Goal: Task Accomplishment & Management: Complete application form

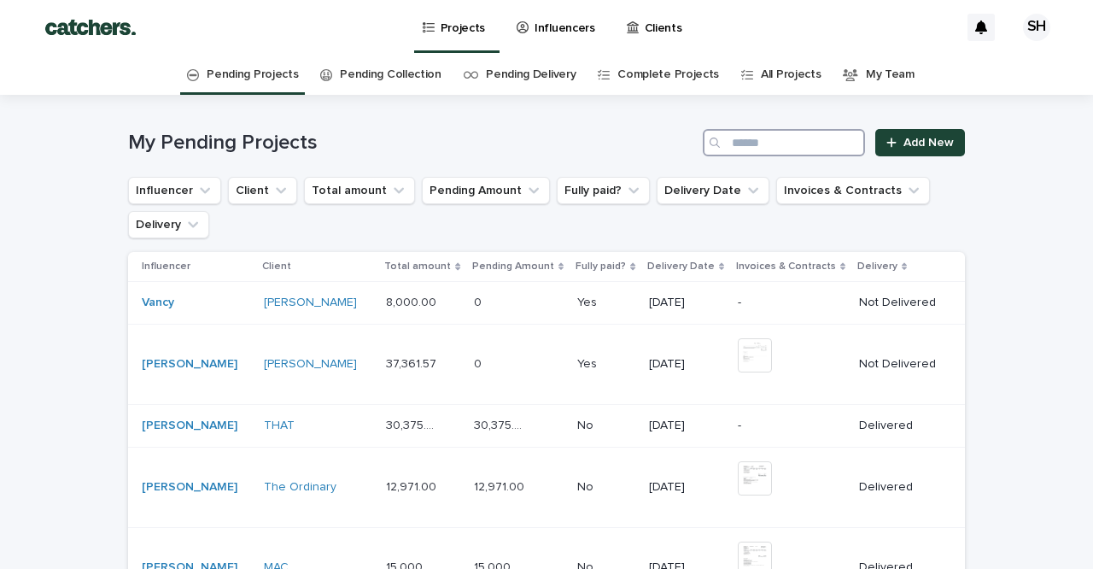
click at [811, 136] on input "Search" at bounding box center [784, 142] width 162 height 27
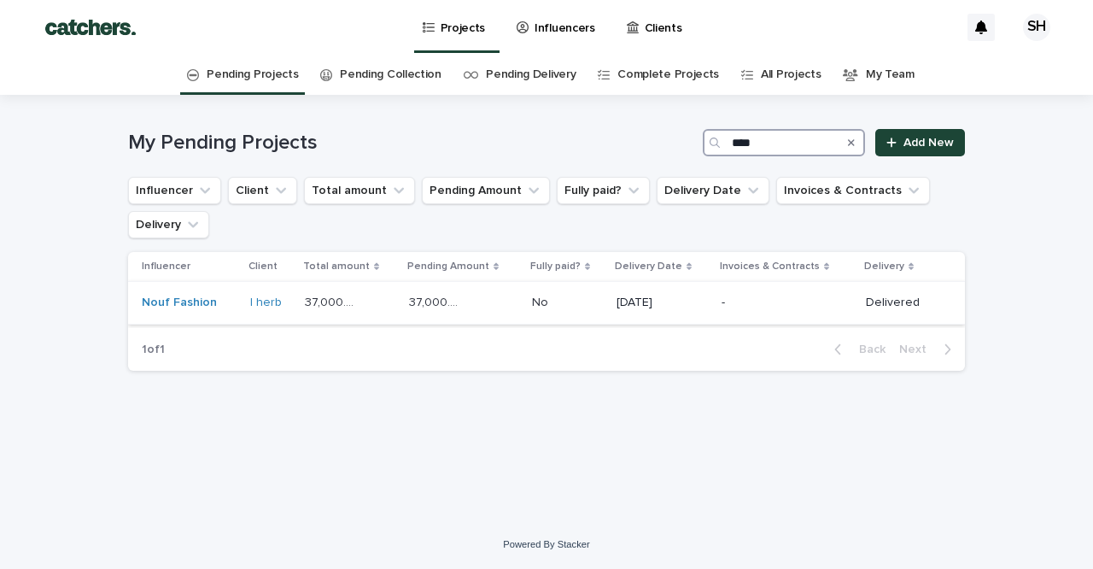
type input "****"
click at [731, 305] on p "-" at bounding box center [774, 302] width 107 height 15
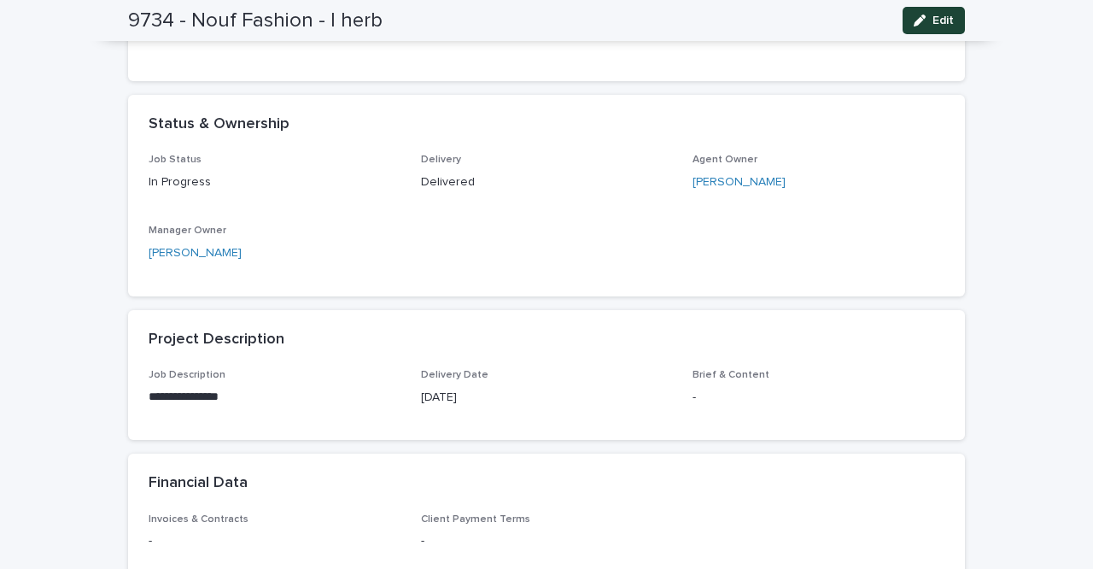
scroll to position [61, 0]
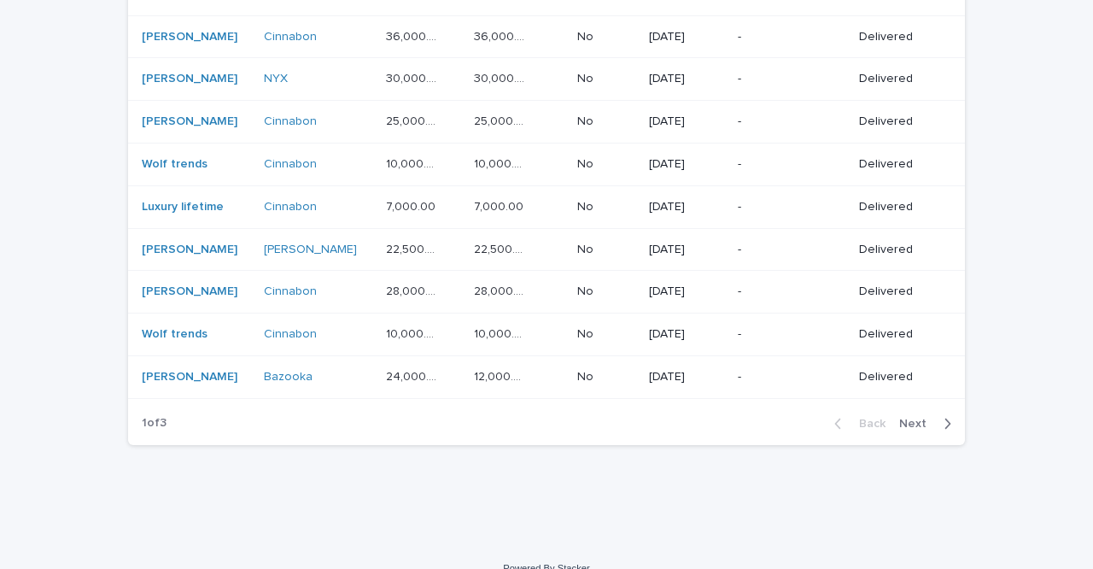
scroll to position [1340, 0]
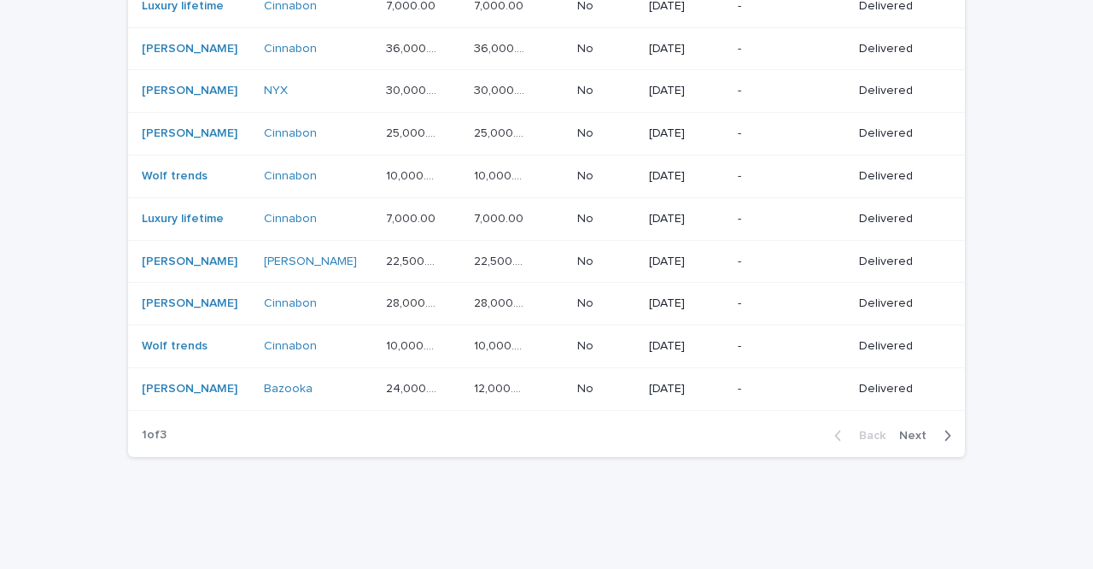
click at [927, 429] on span "Next" at bounding box center [918, 435] width 38 height 12
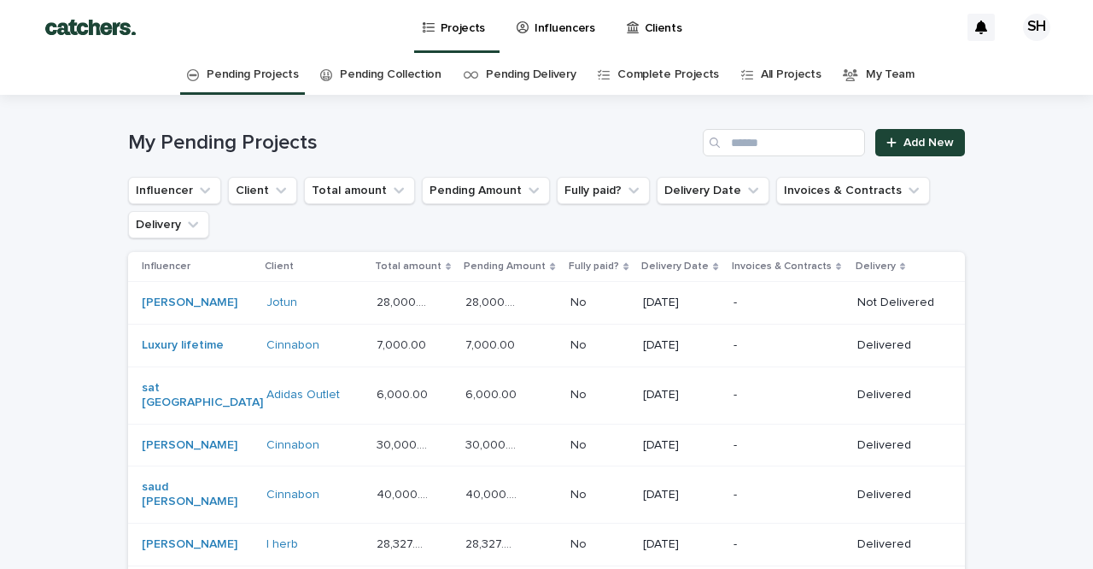
click at [401, 82] on link "Pending Collection" at bounding box center [390, 75] width 101 height 40
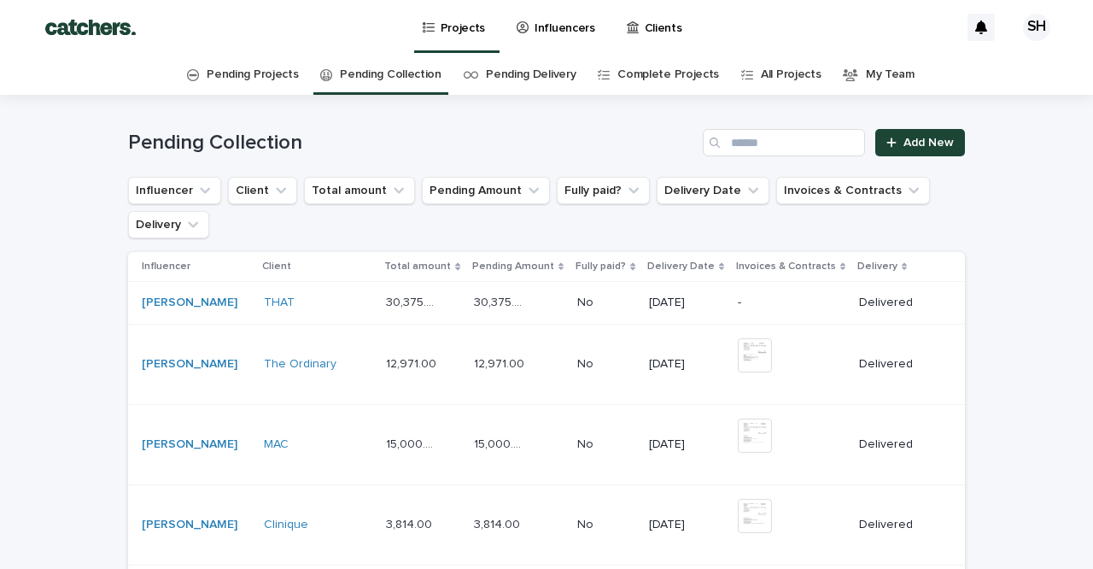
click at [246, 78] on link "Pending Projects" at bounding box center [252, 75] width 91 height 40
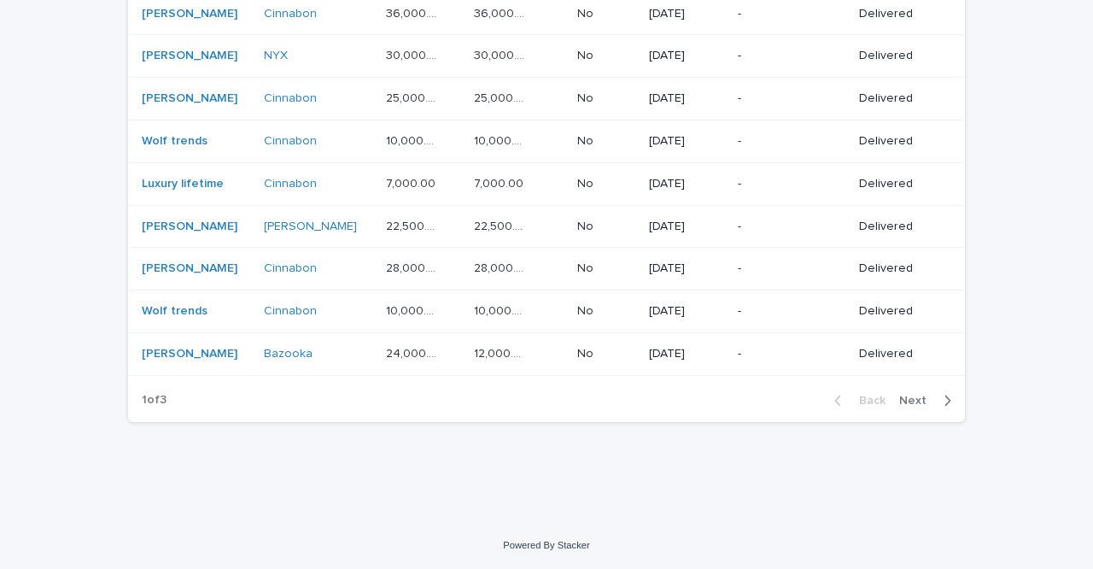
scroll to position [1340, 0]
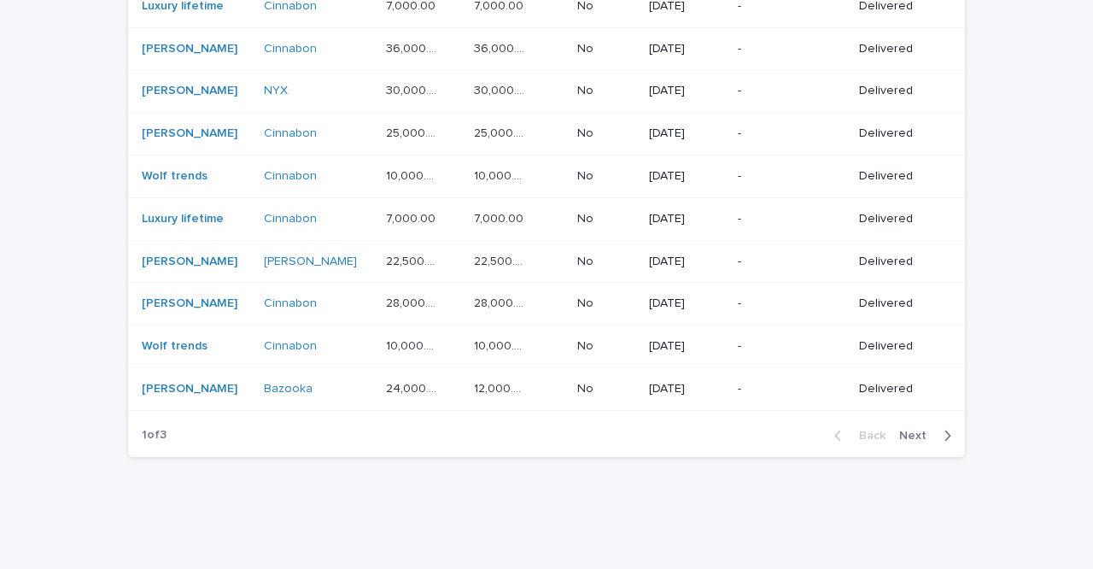
click at [925, 429] on span "Next" at bounding box center [918, 435] width 38 height 12
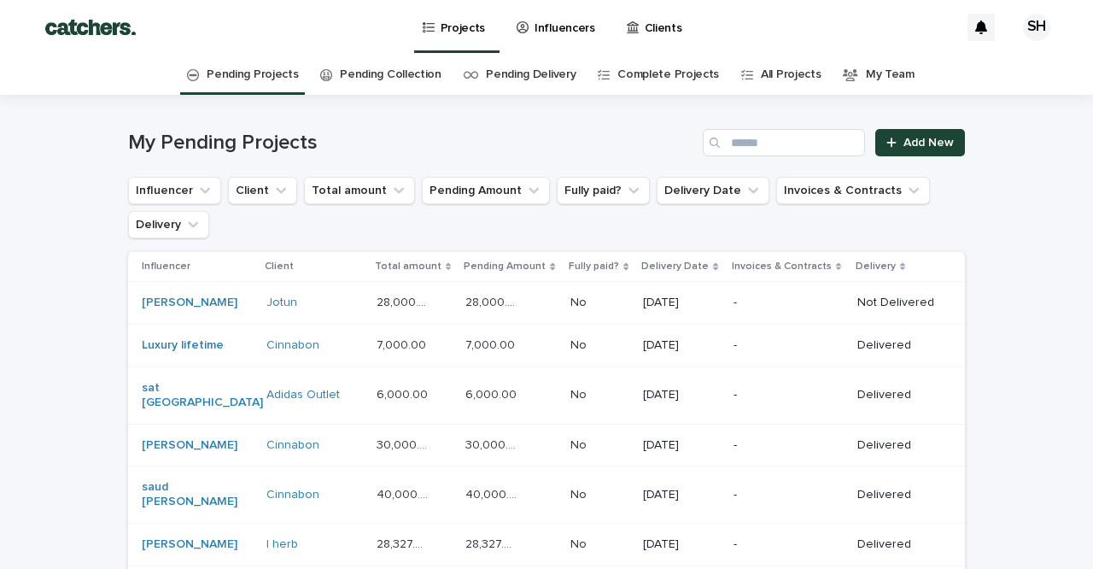
click at [548, 25] on p "Influencers" at bounding box center [564, 18] width 61 height 36
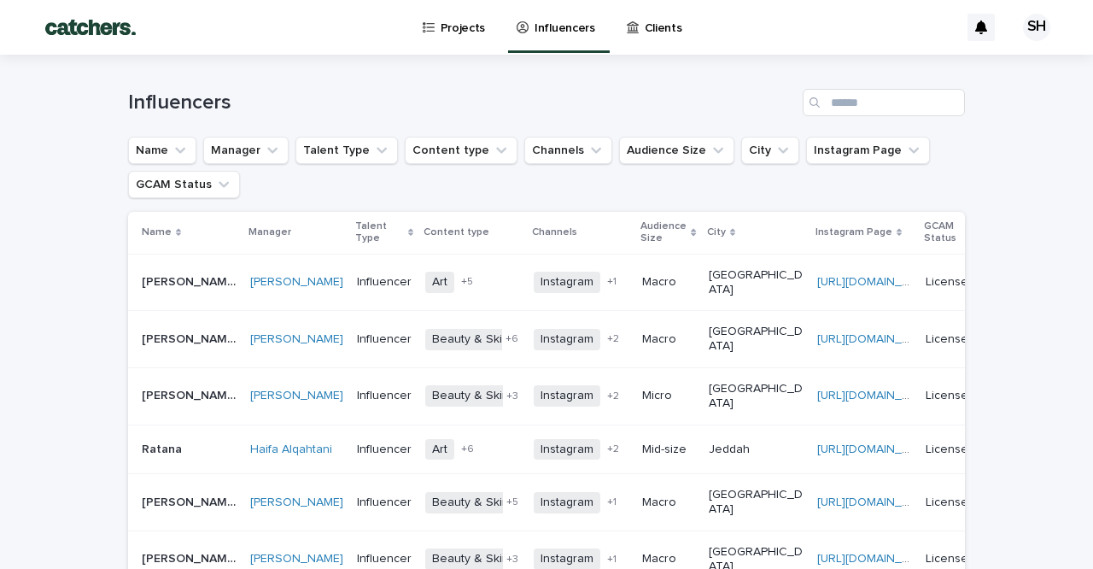
click at [450, 30] on p "Projects" at bounding box center [463, 18] width 45 height 36
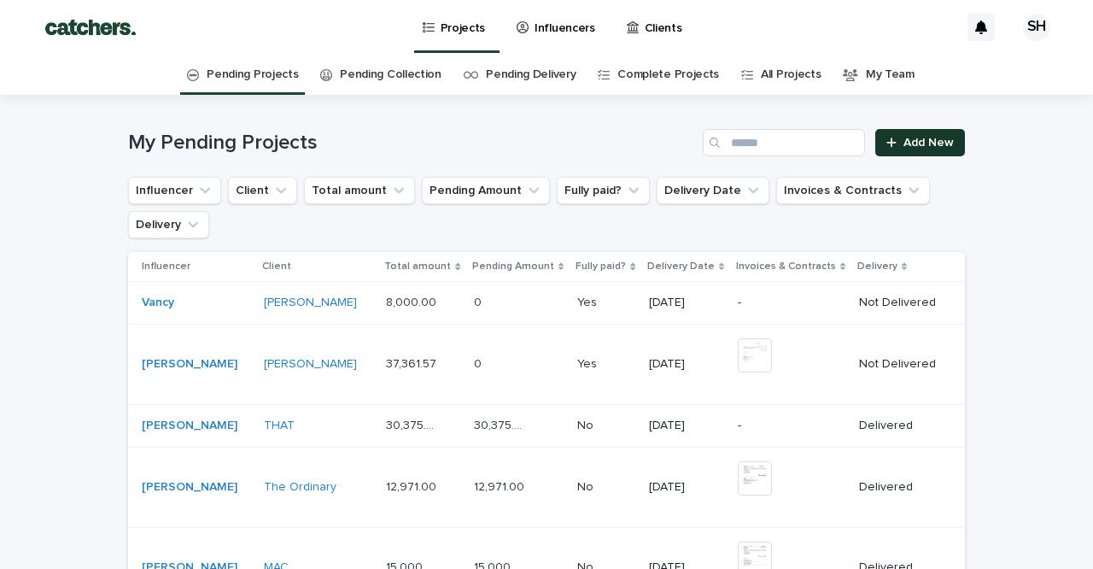
click at [929, 133] on link "Add New" at bounding box center [920, 142] width 90 height 27
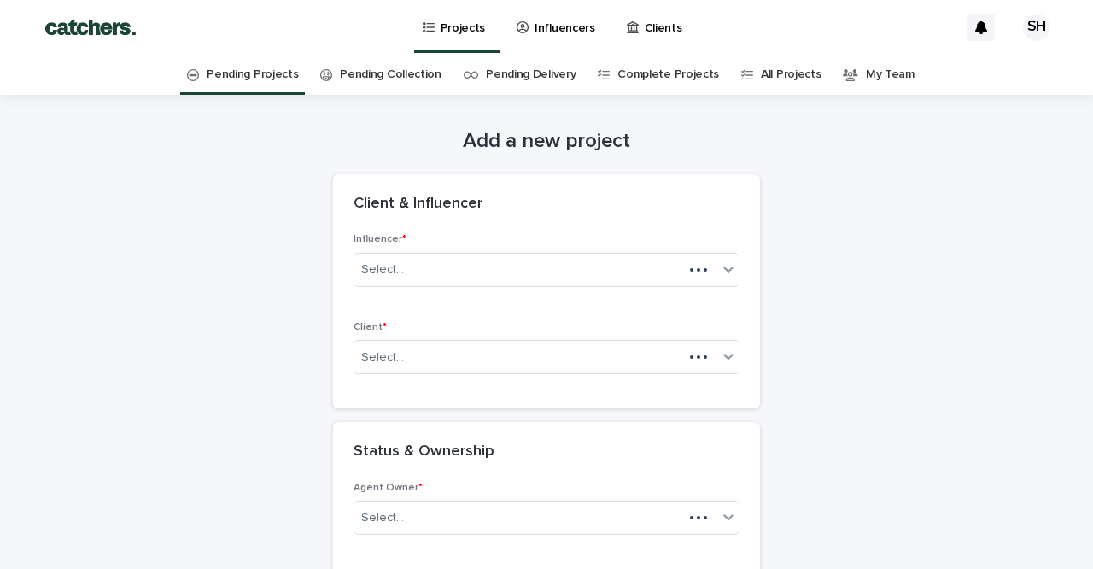
scroll to position [55, 0]
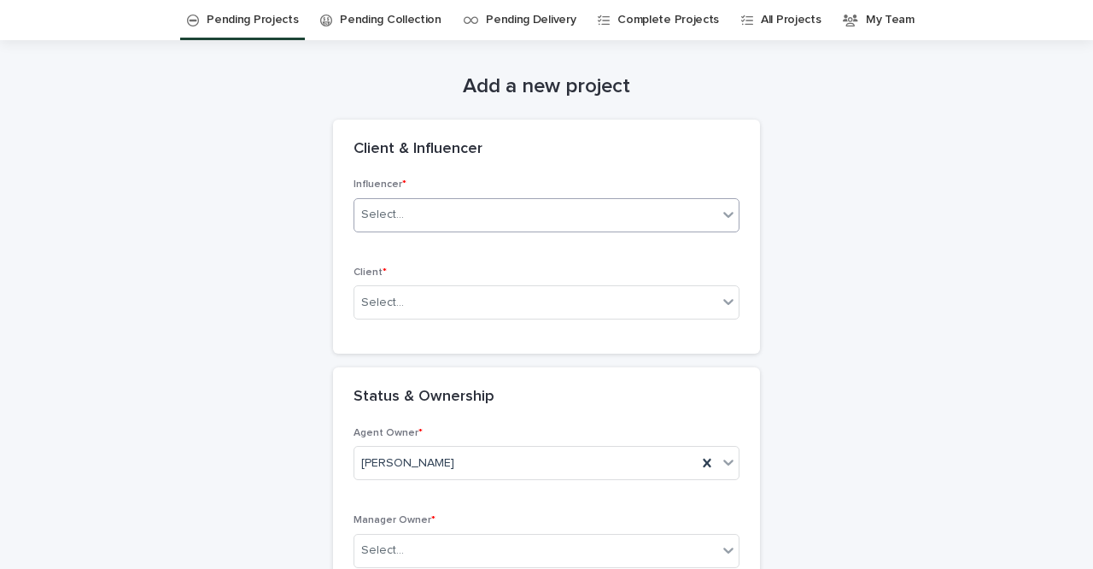
click at [598, 223] on div "Select..." at bounding box center [535, 215] width 363 height 28
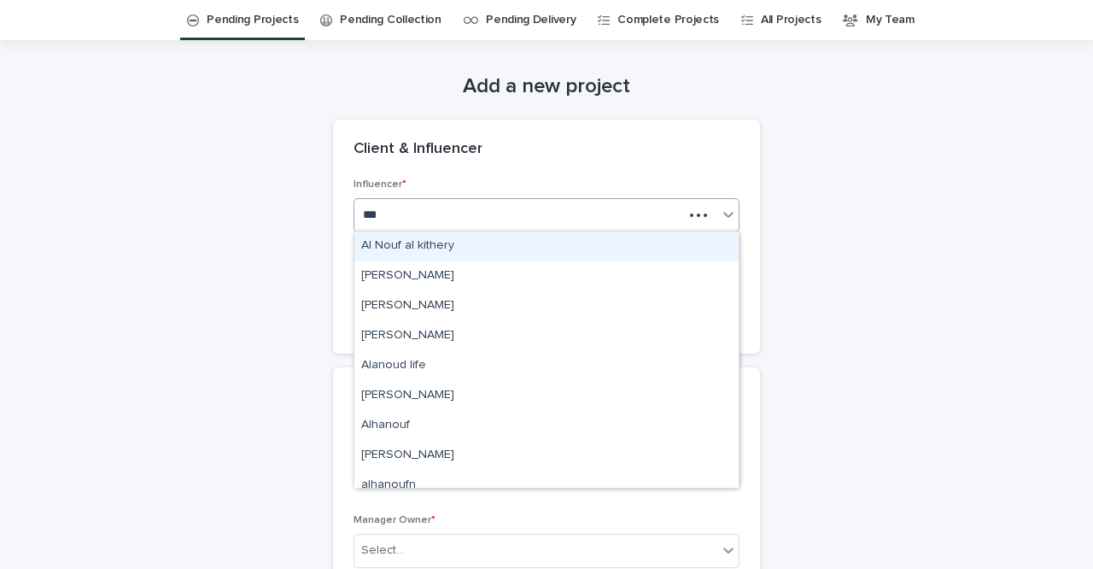
type input "****"
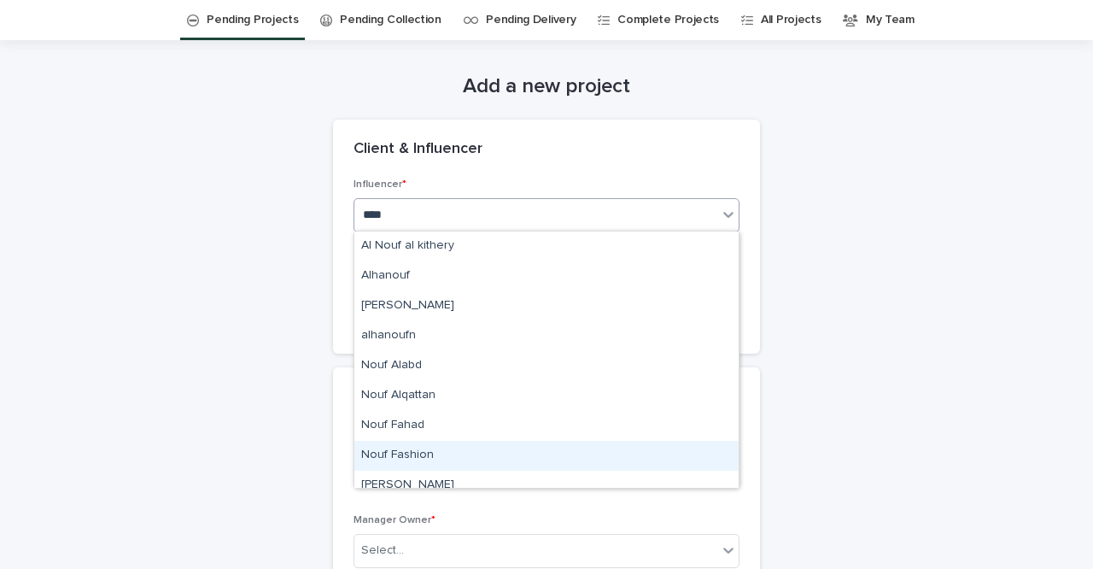
click at [455, 458] on div "Nouf Fashion" at bounding box center [546, 456] width 384 height 30
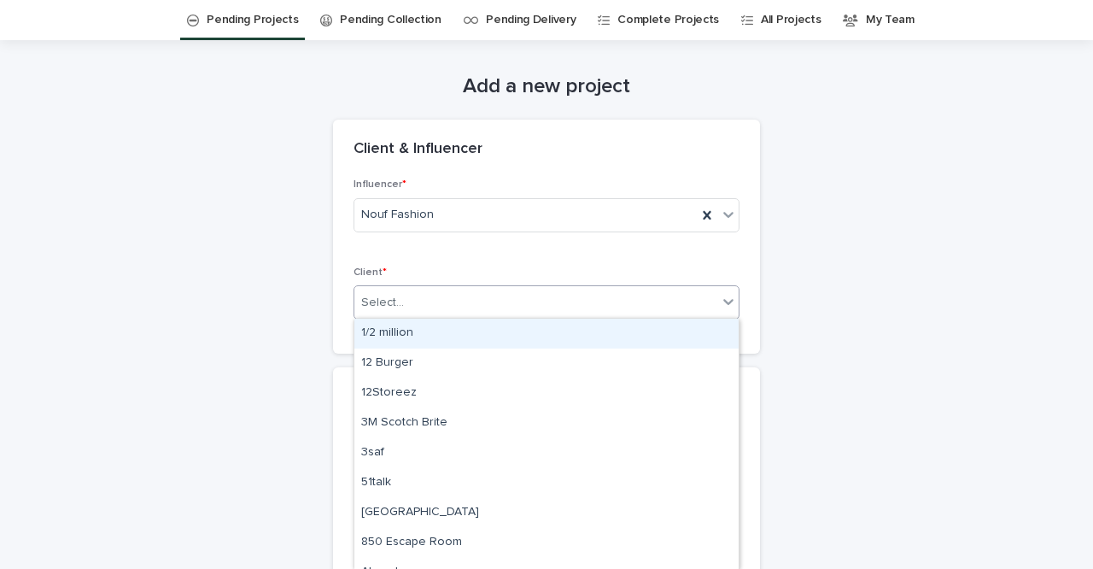
click at [468, 311] on div "Select..." at bounding box center [535, 303] width 363 height 28
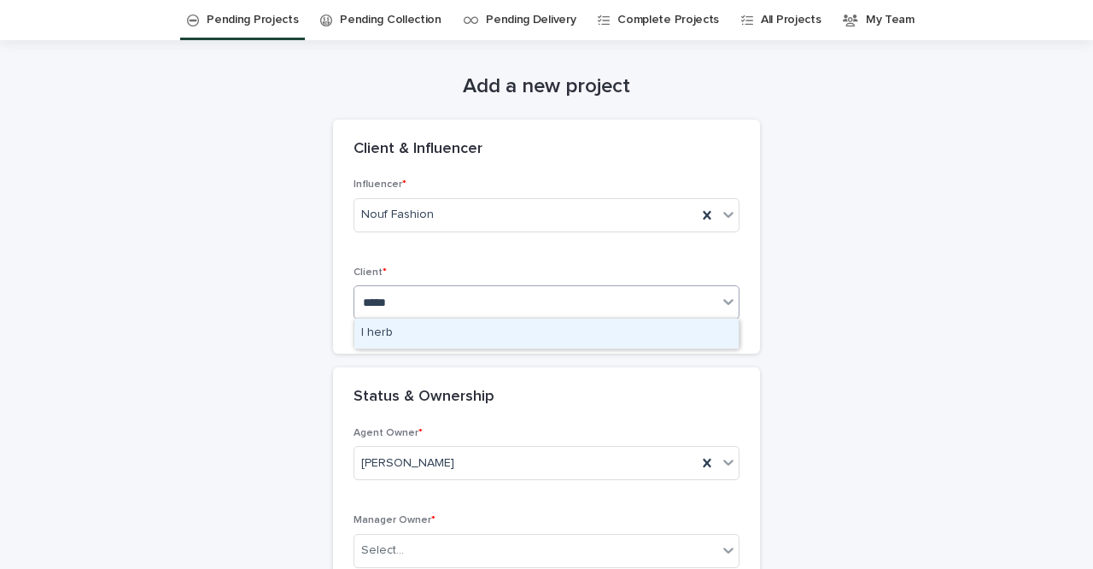
type input "******"
click at [445, 341] on div "I herb" at bounding box center [546, 333] width 384 height 30
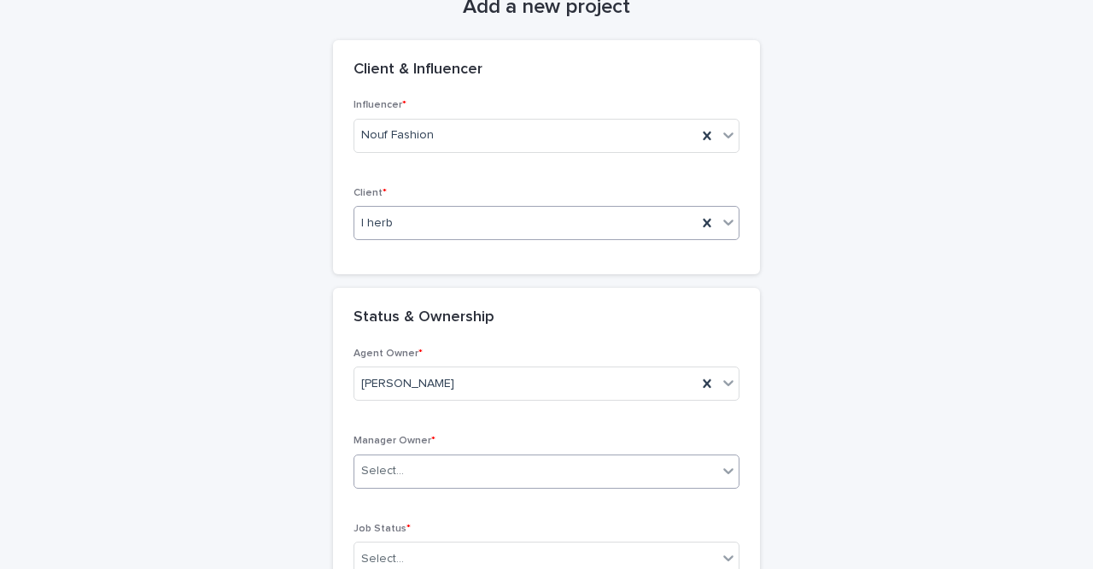
scroll to position [135, 0]
click at [472, 478] on div "Select..." at bounding box center [535, 470] width 363 height 28
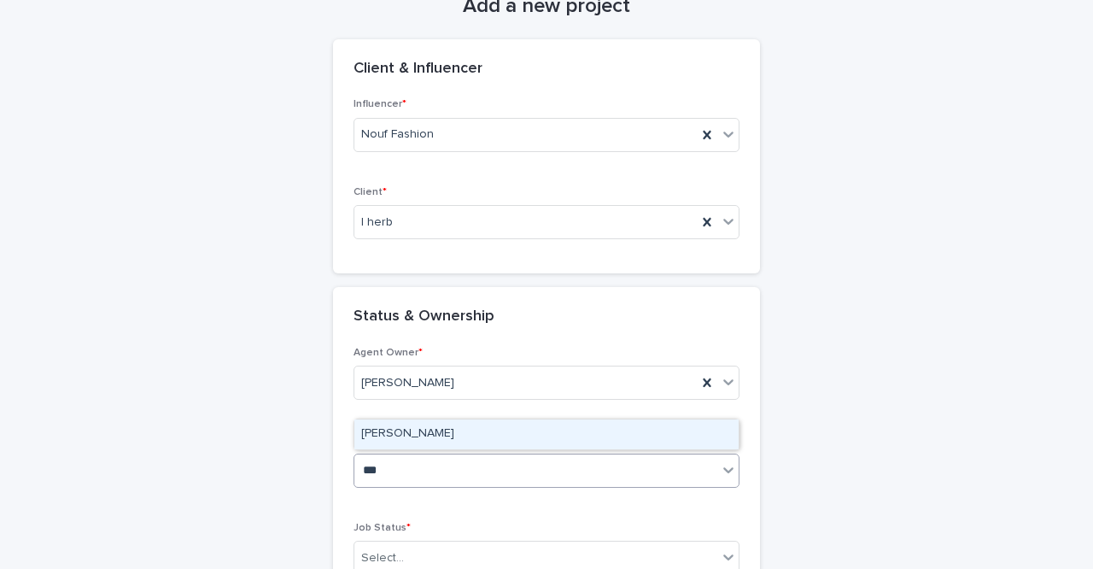
type input "****"
click at [476, 441] on div "[PERSON_NAME]" at bounding box center [546, 434] width 384 height 30
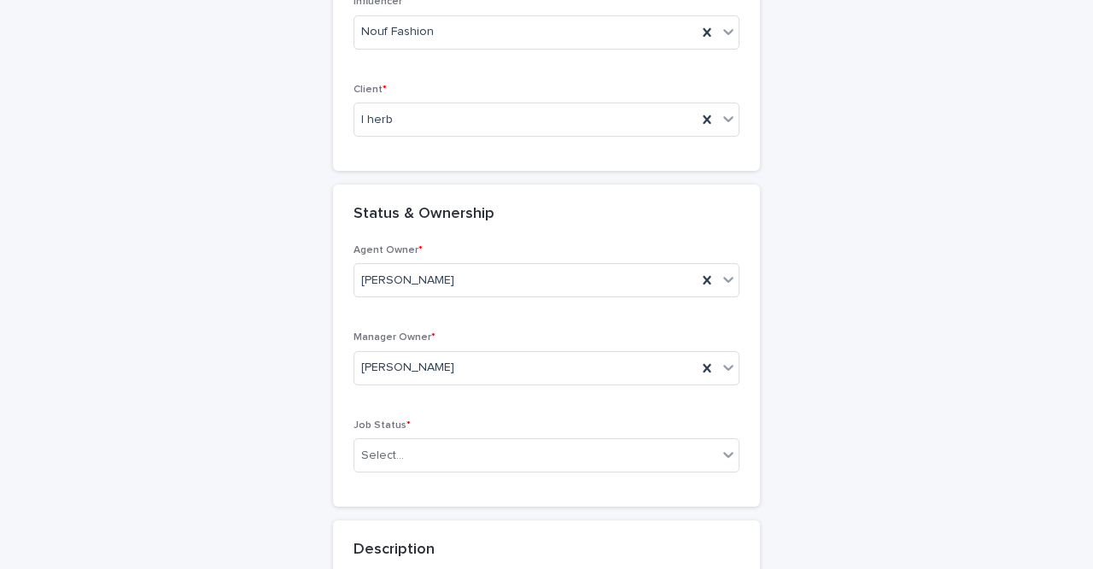
scroll to position [240, 0]
click at [471, 453] on div "Select..." at bounding box center [535, 453] width 363 height 28
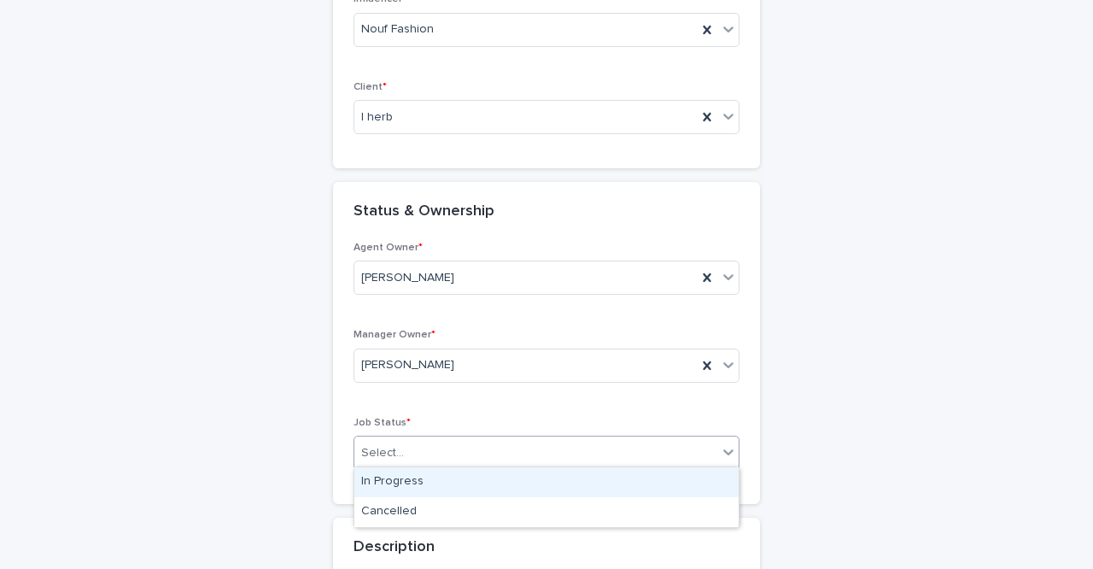
click at [453, 473] on div "In Progress" at bounding box center [546, 482] width 384 height 30
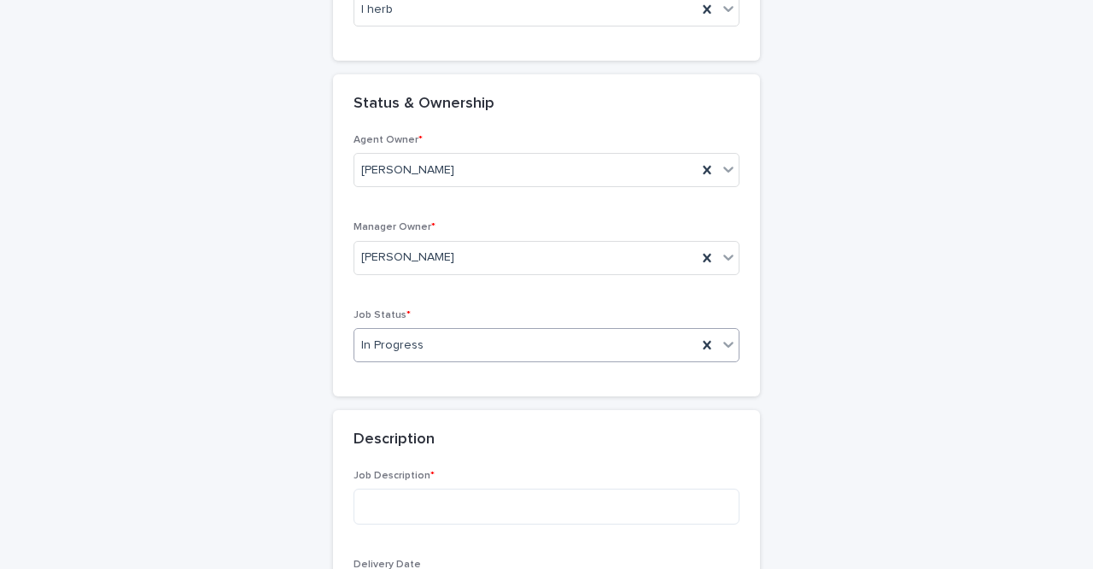
scroll to position [349, 0]
click at [428, 493] on textarea at bounding box center [546, 505] width 386 height 36
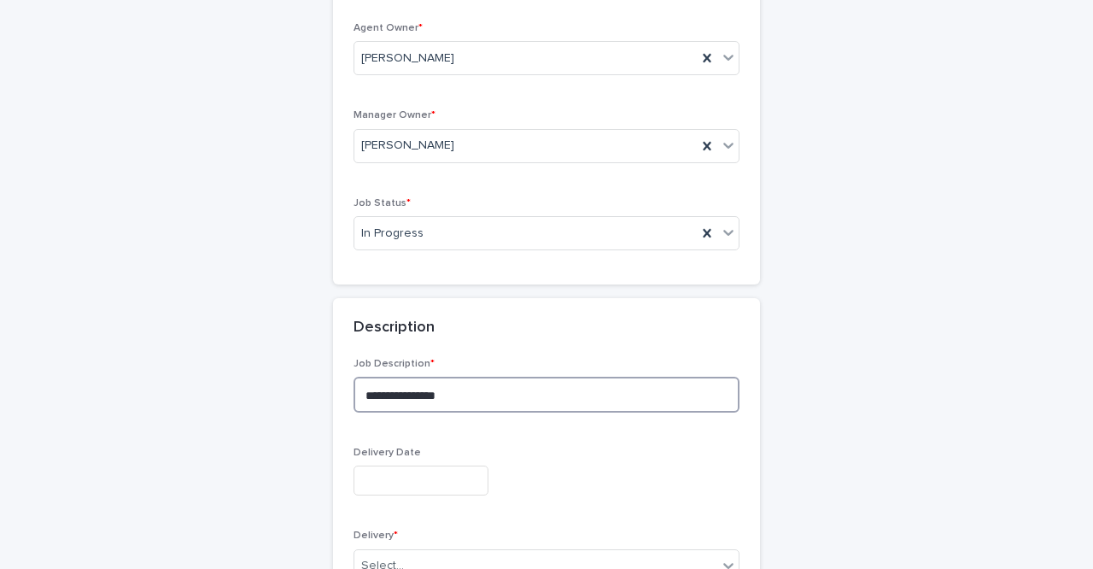
scroll to position [481, 0]
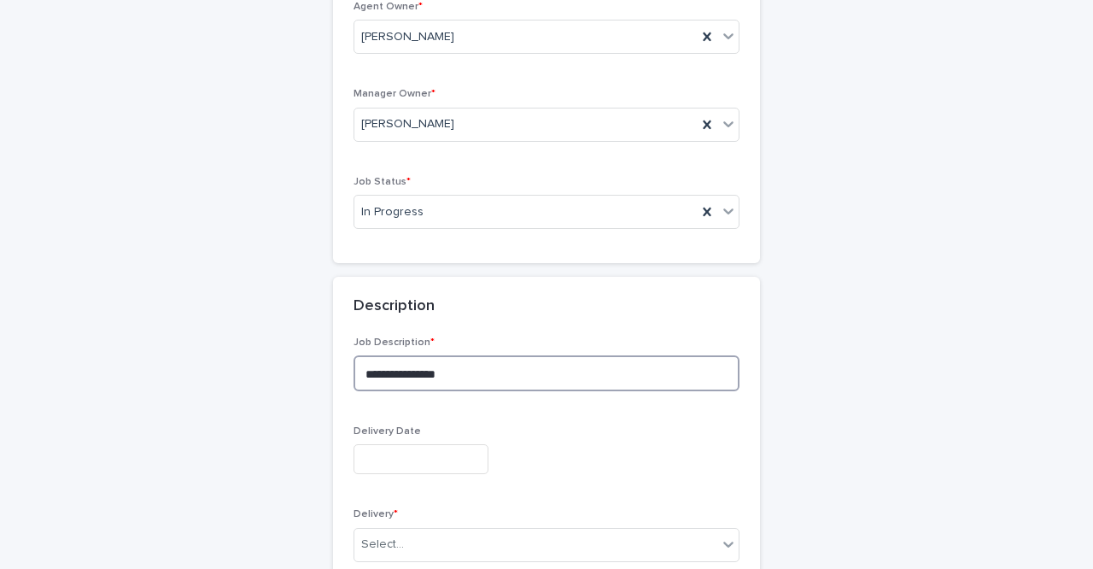
type textarea "**********"
click at [383, 463] on input "text" at bounding box center [420, 459] width 135 height 30
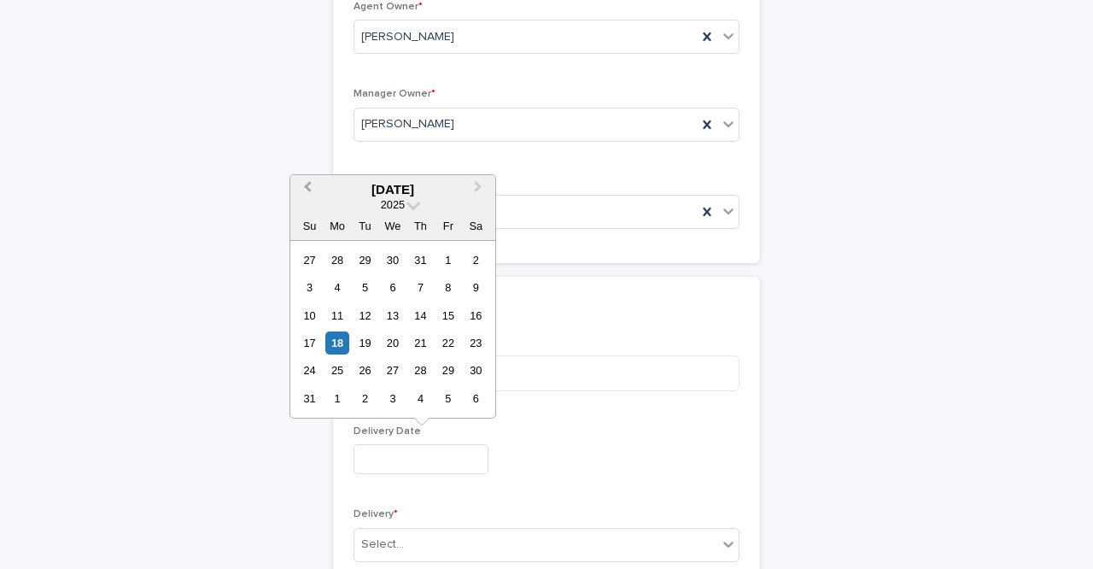
click at [307, 192] on span "Previous Month" at bounding box center [307, 189] width 0 height 23
click at [399, 371] on div "30" at bounding box center [392, 370] width 23 height 23
type input "**********"
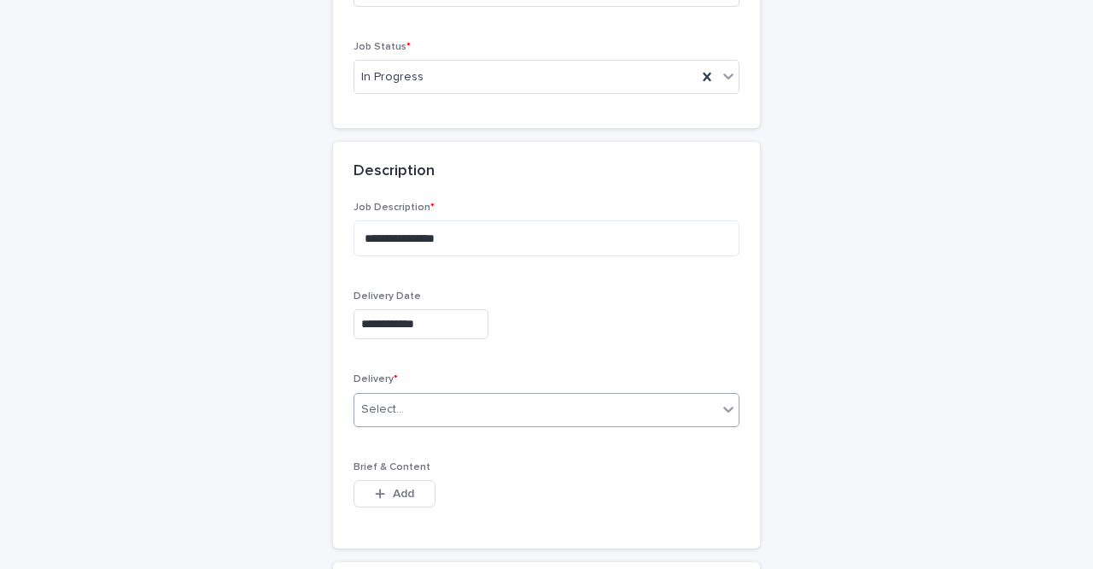
click at [447, 397] on div "Select..." at bounding box center [535, 409] width 363 height 28
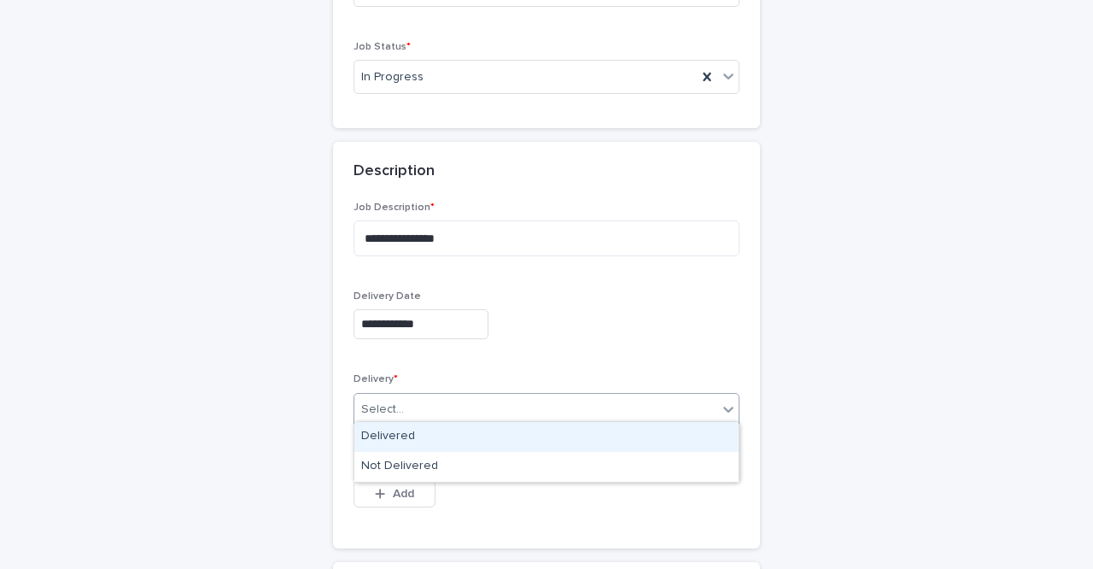
click at [459, 437] on div "Delivered" at bounding box center [546, 437] width 384 height 30
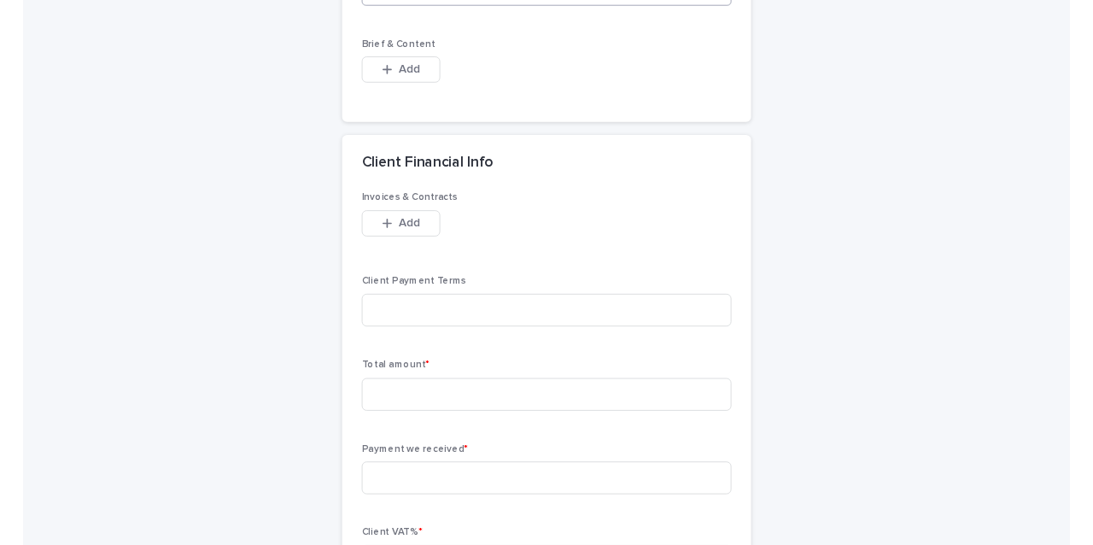
scroll to position [1095, 0]
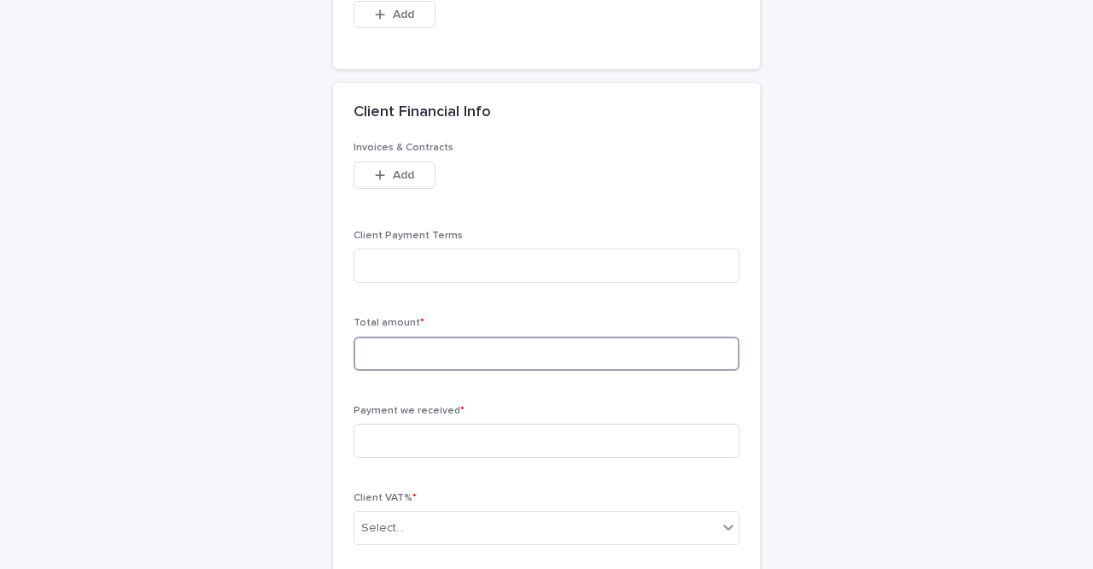
click at [441, 347] on input at bounding box center [546, 353] width 386 height 34
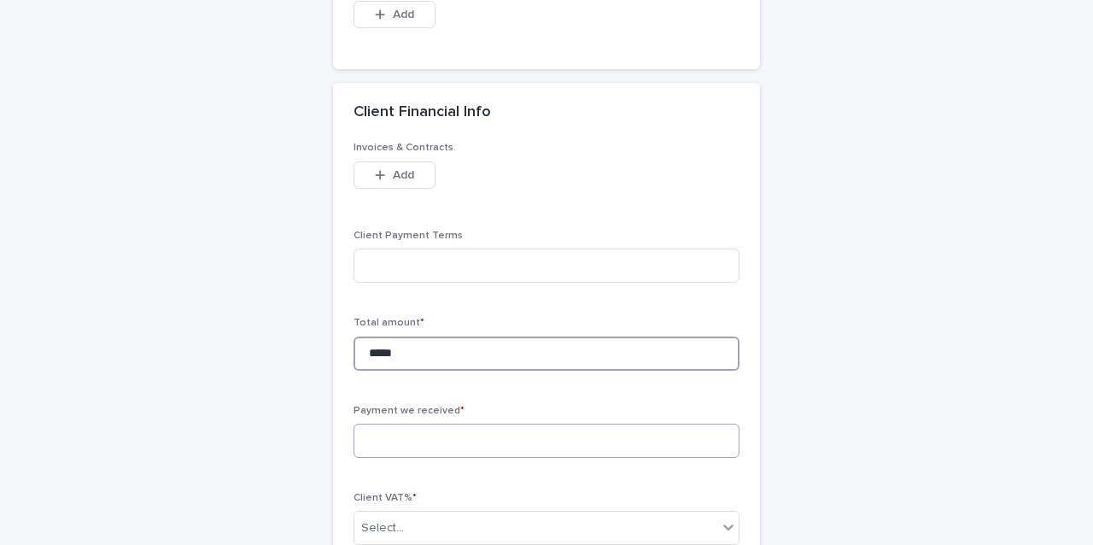
type input "*****"
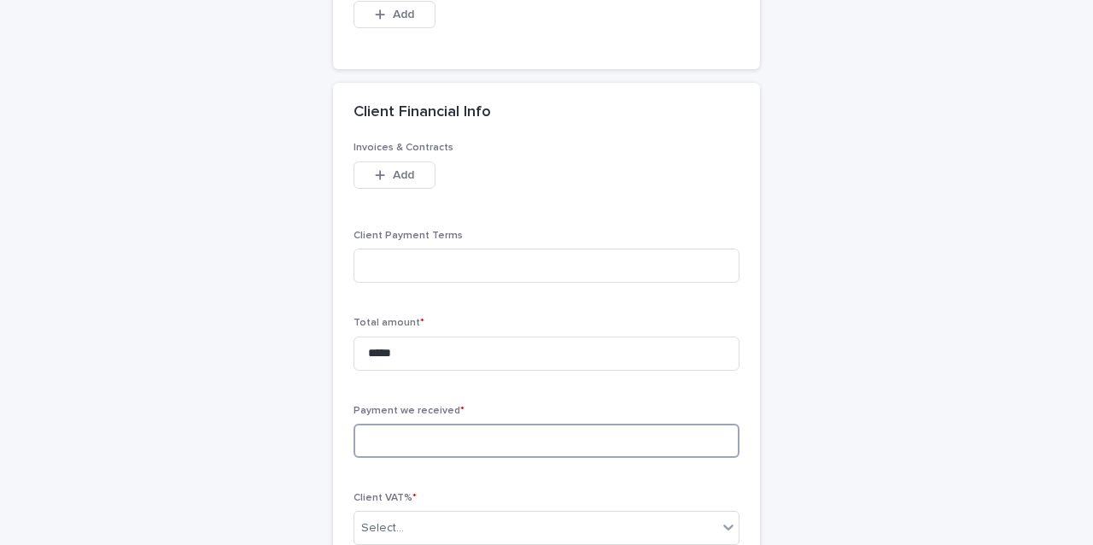
click at [465, 426] on input at bounding box center [546, 440] width 386 height 34
type input "*"
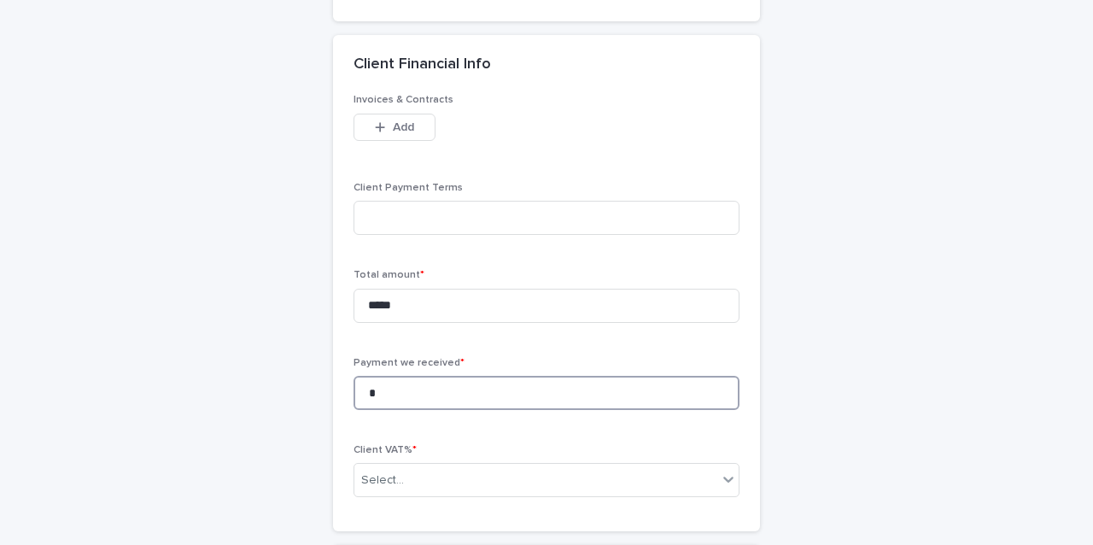
scroll to position [1145, 0]
type input "*"
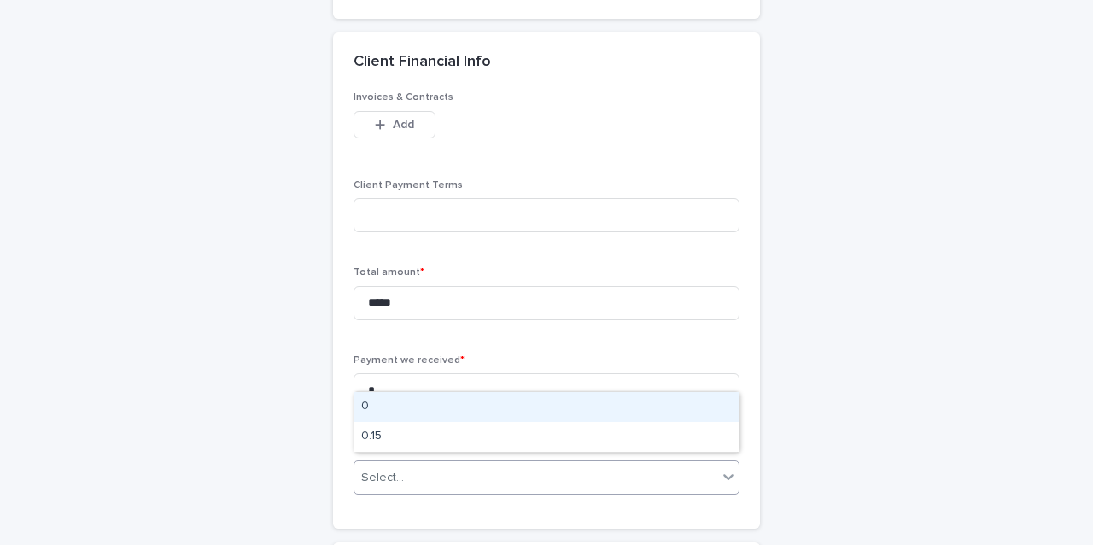
click at [464, 460] on div "Select..." at bounding box center [546, 477] width 386 height 34
click at [451, 402] on div "0" at bounding box center [546, 407] width 384 height 30
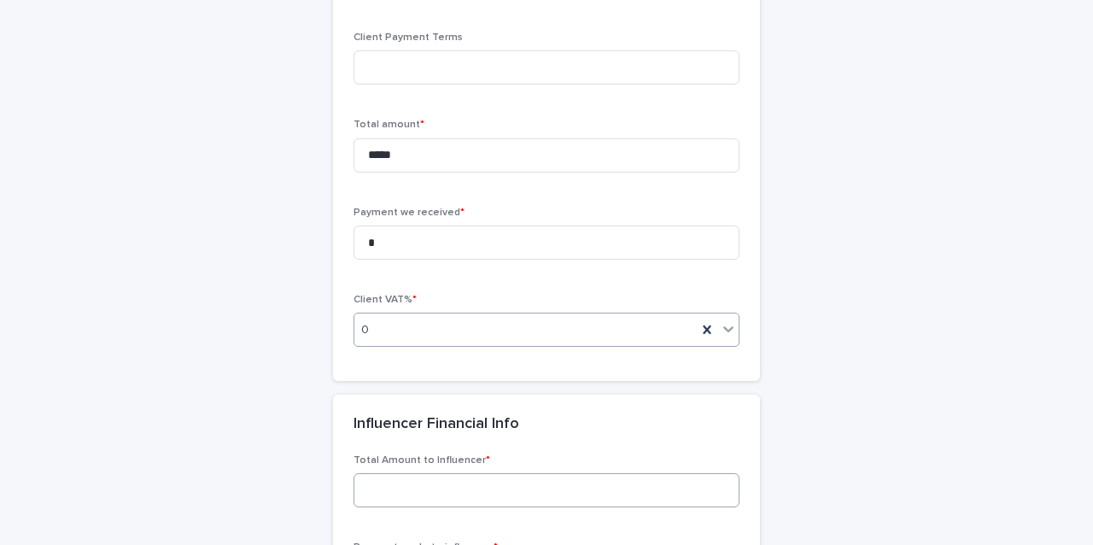
scroll to position [1295, 0]
click at [401, 479] on input at bounding box center [546, 487] width 386 height 34
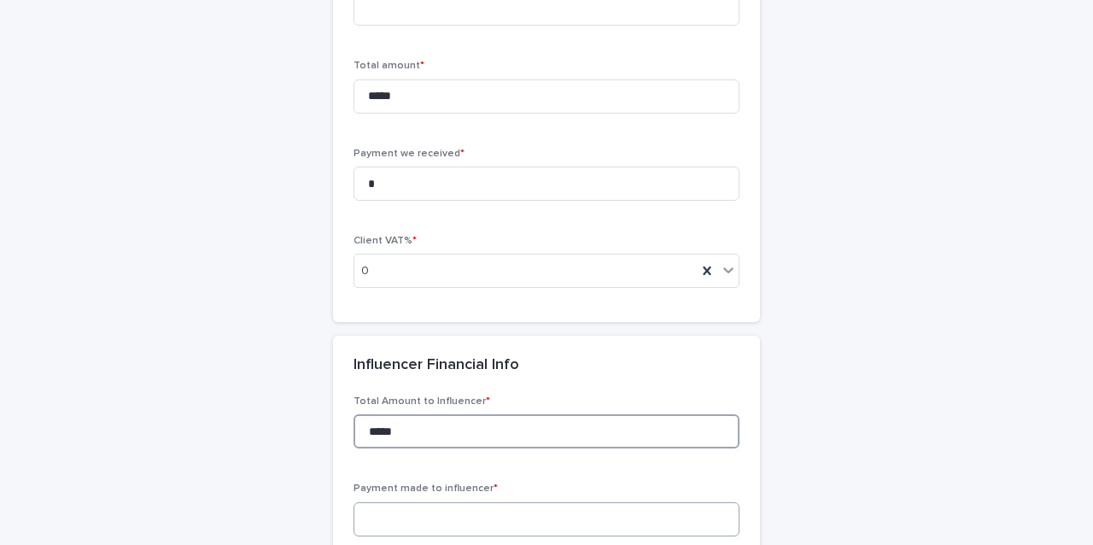
type input "*****"
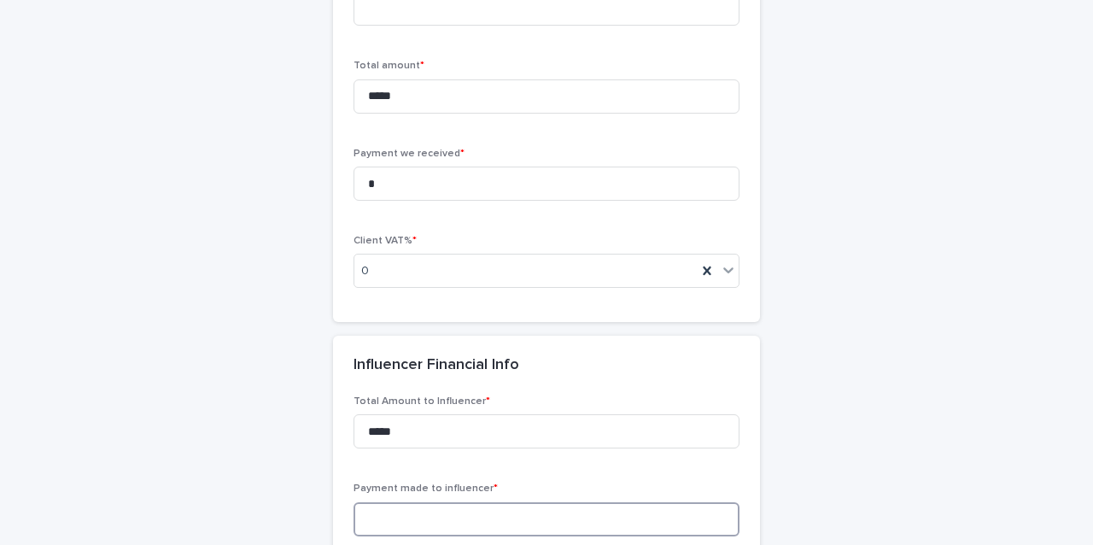
click at [447, 502] on input at bounding box center [546, 519] width 386 height 34
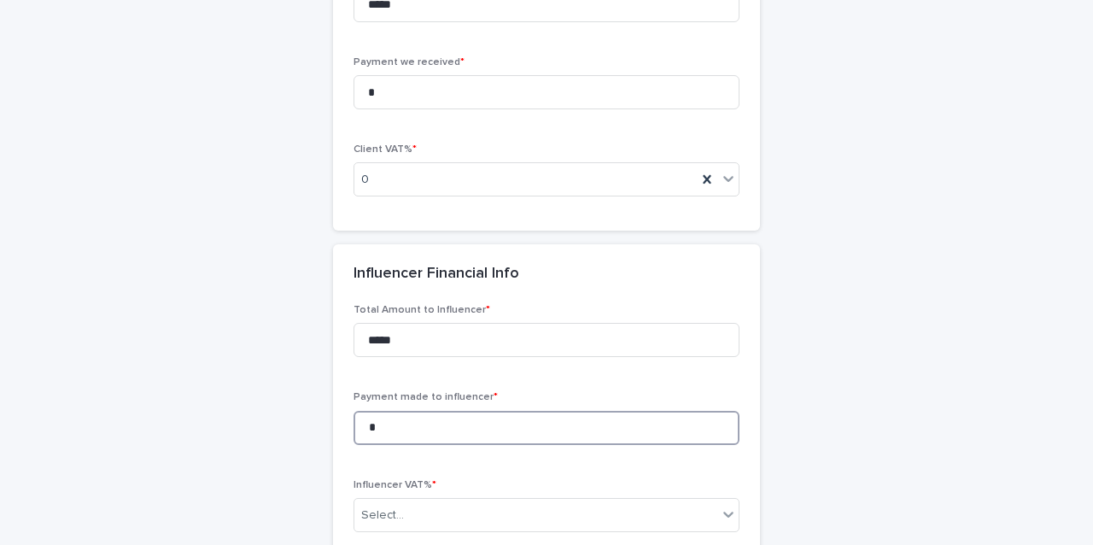
scroll to position [1449, 0]
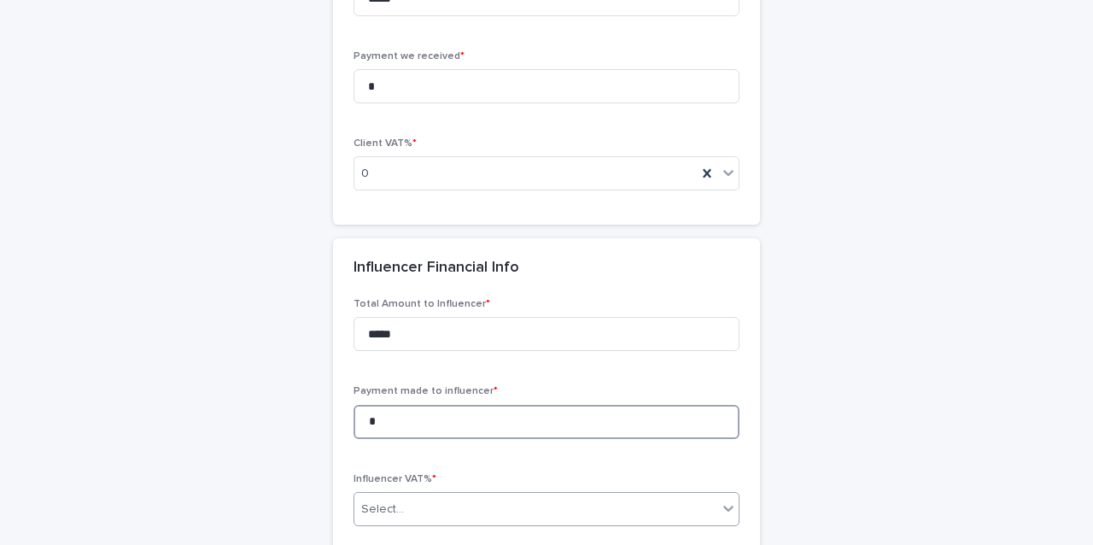
type input "*"
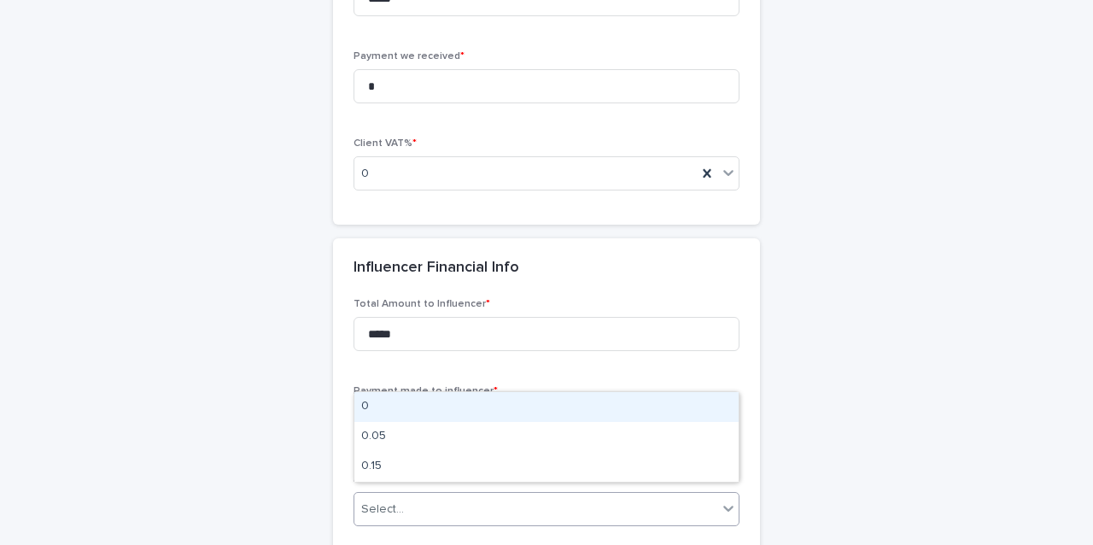
click at [452, 499] on div "Select..." at bounding box center [535, 509] width 363 height 28
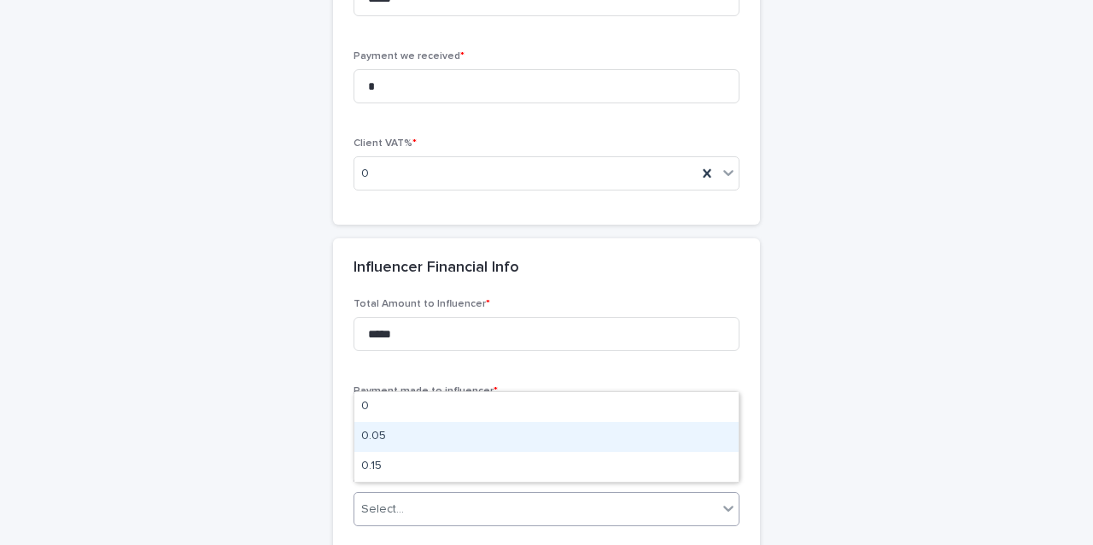
click at [447, 442] on div "0.05" at bounding box center [546, 437] width 384 height 30
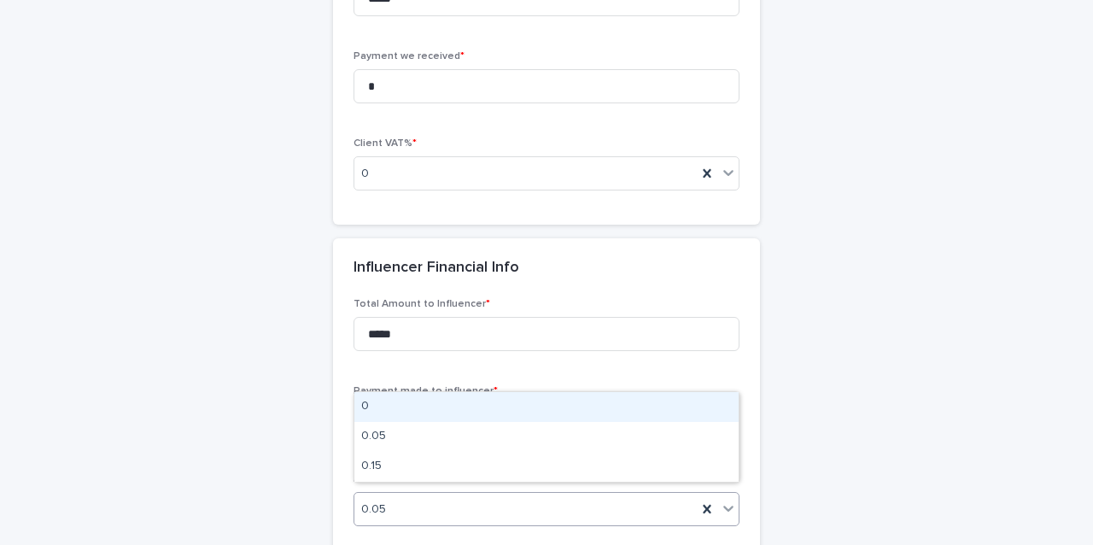
click at [448, 495] on div "0.05" at bounding box center [525, 509] width 342 height 28
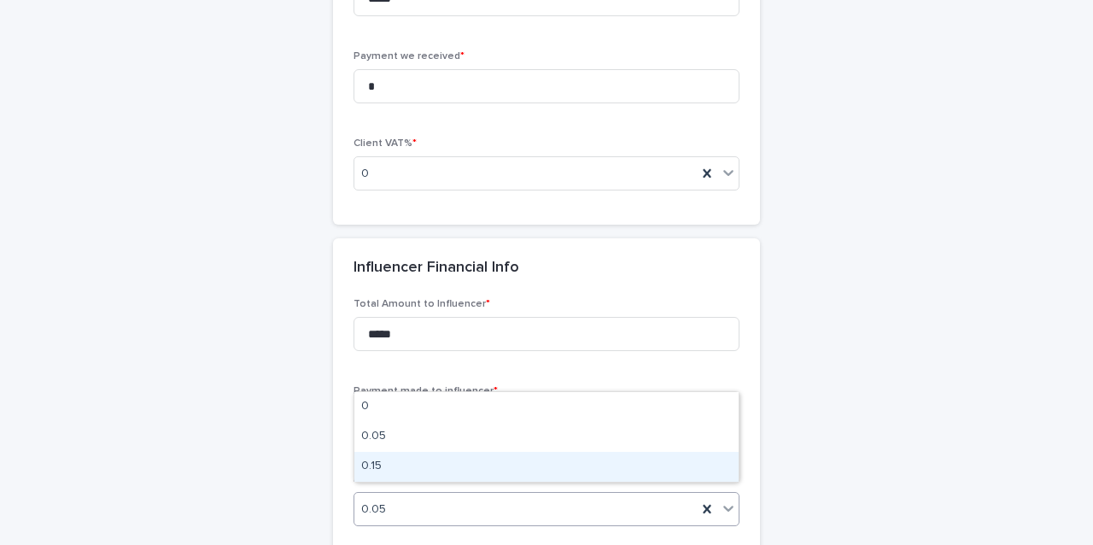
click at [444, 470] on div "0.15" at bounding box center [546, 467] width 384 height 30
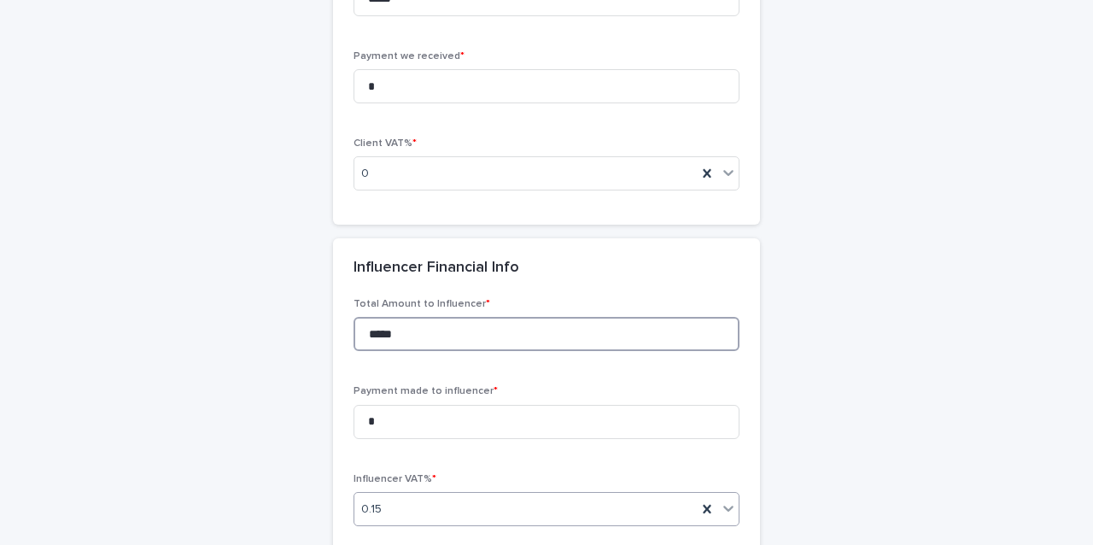
click at [390, 327] on input "*****" at bounding box center [546, 334] width 386 height 34
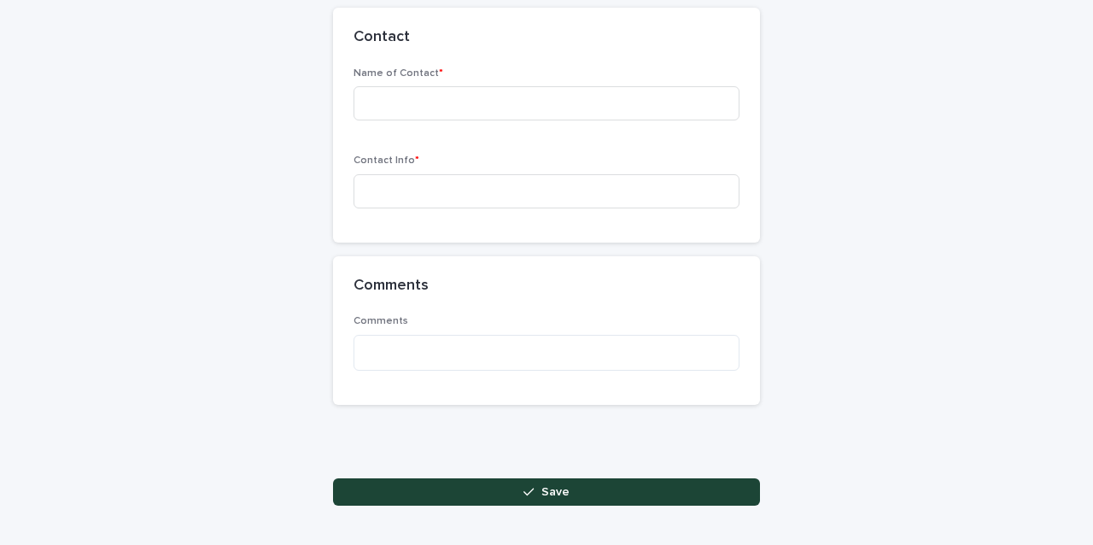
scroll to position [2007, 0]
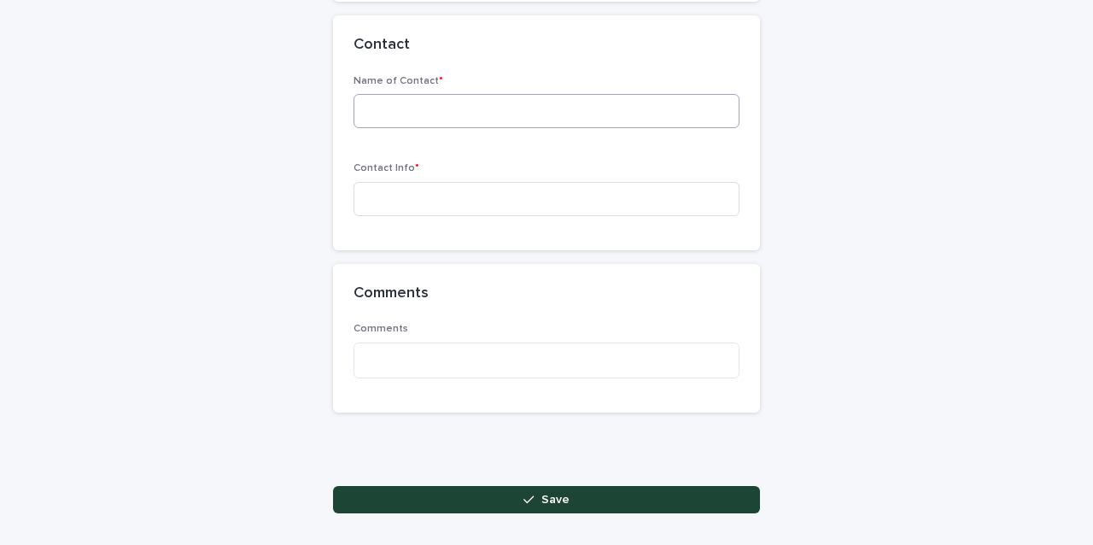
type input "*****"
click at [455, 100] on input at bounding box center [546, 111] width 386 height 34
type input "****"
click at [452, 190] on input at bounding box center [546, 199] width 386 height 34
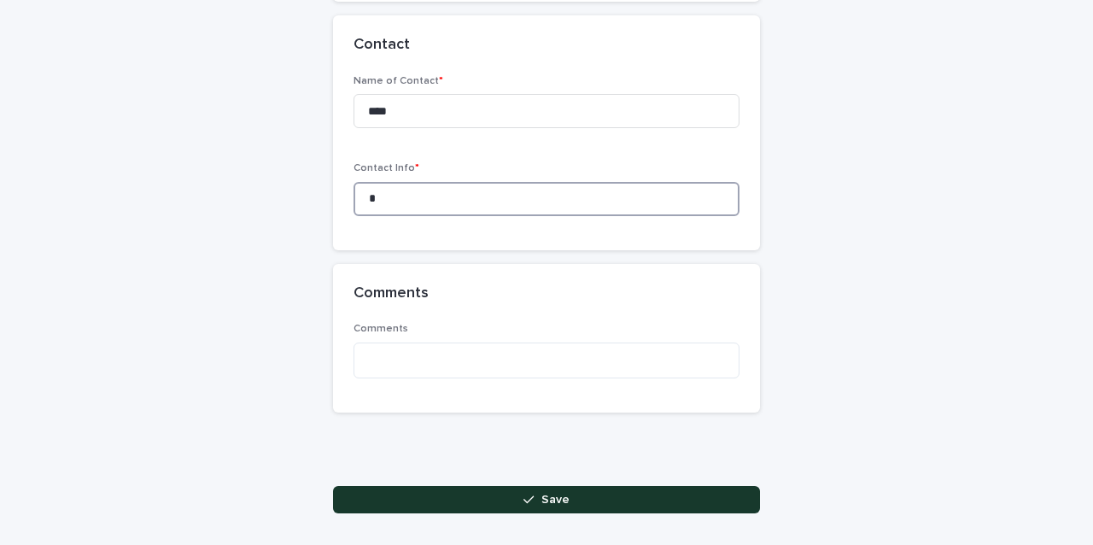
type input "*"
click at [554, 495] on button "Save" at bounding box center [546, 499] width 427 height 27
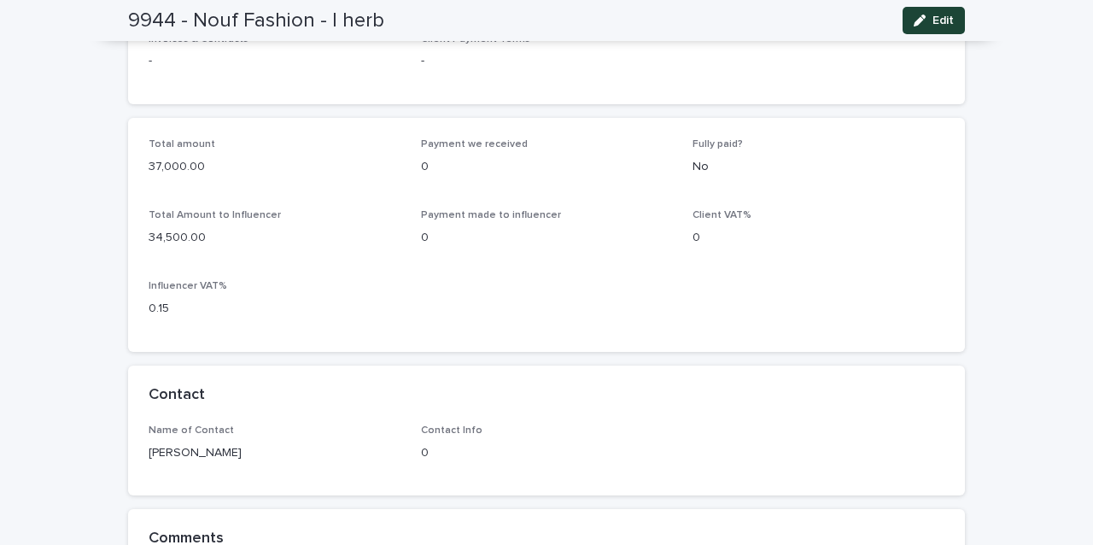
scroll to position [838, 0]
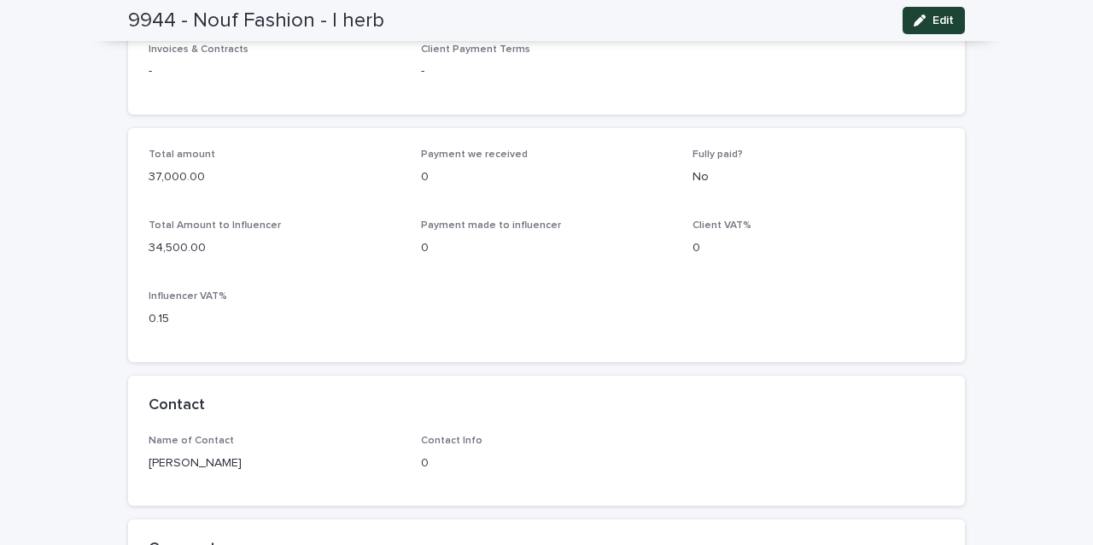
click at [225, 24] on h2 "9944 - Nouf Fashion - I herb" at bounding box center [256, 21] width 256 height 25
copy div "9944 - Nouf Fashion - I herb Edit"
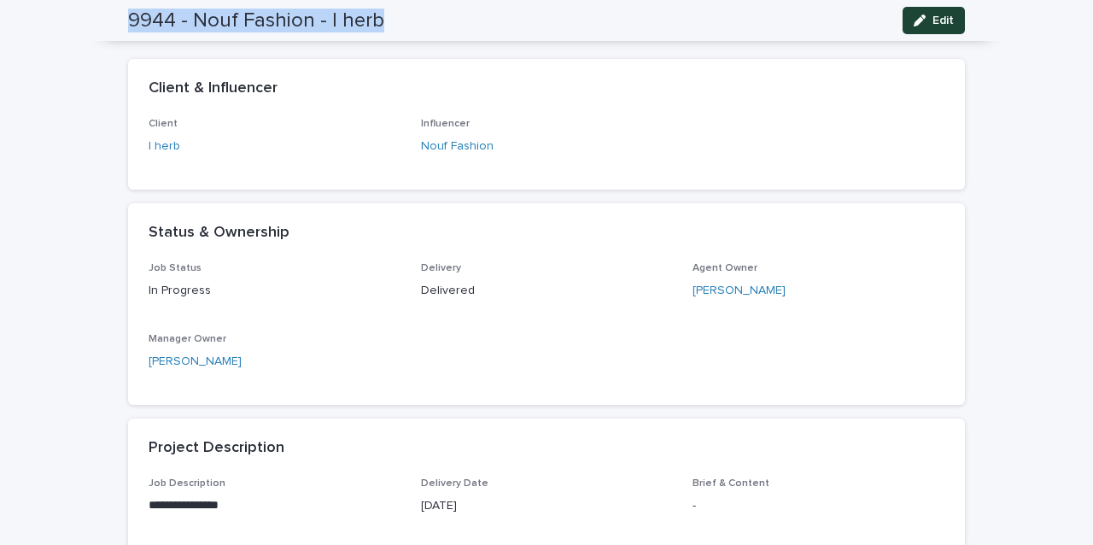
scroll to position [72, 0]
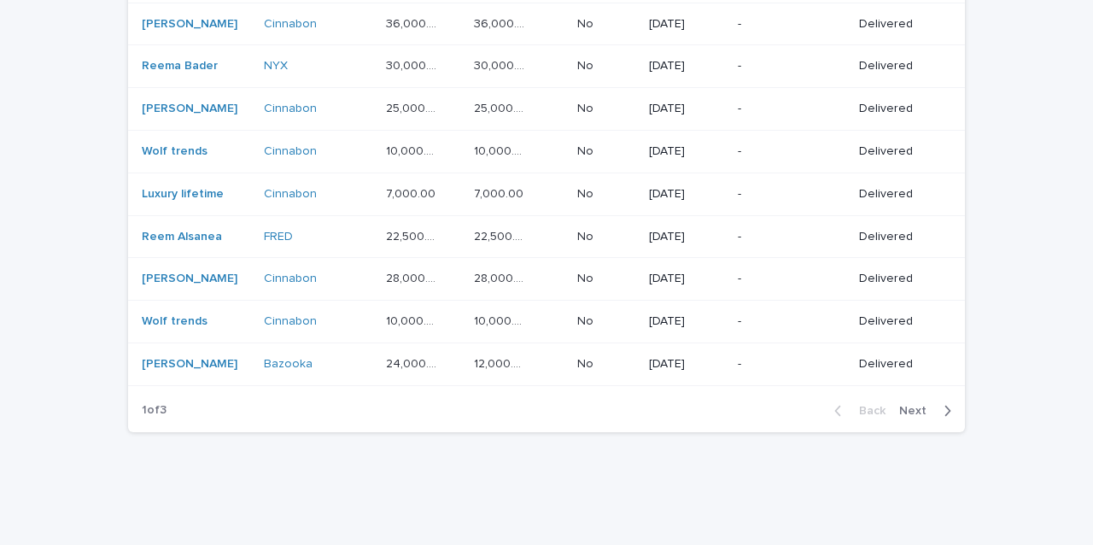
scroll to position [1364, 0]
click at [925, 406] on span "Next" at bounding box center [918, 412] width 38 height 12
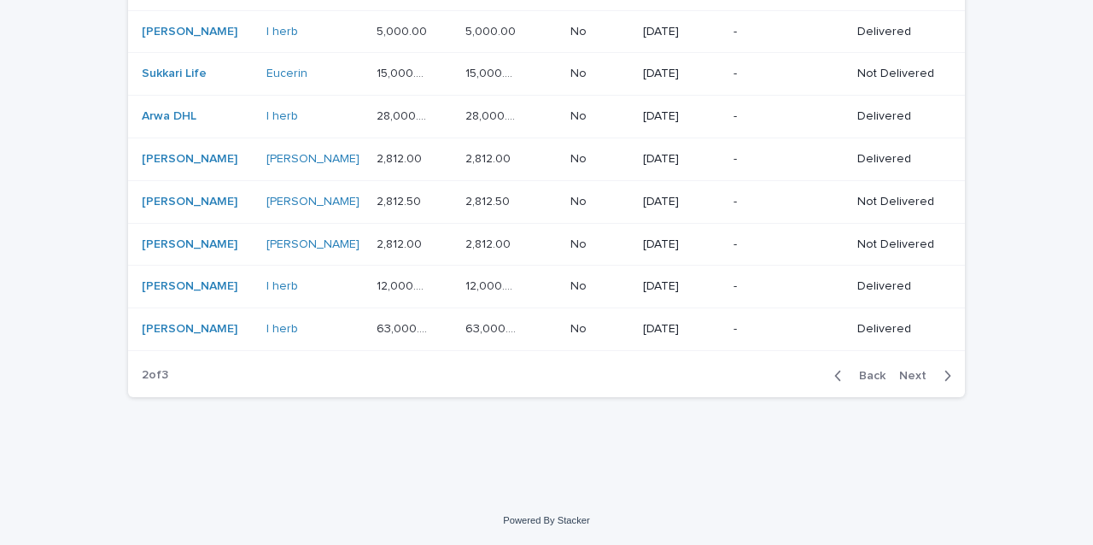
scroll to position [1200, 0]
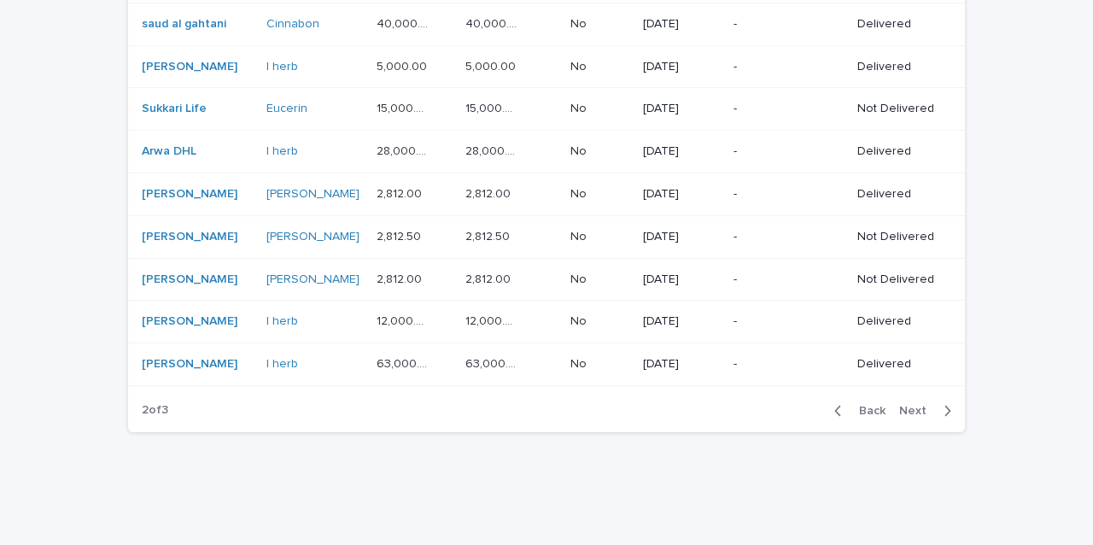
click at [925, 405] on span "Next" at bounding box center [918, 411] width 38 height 12
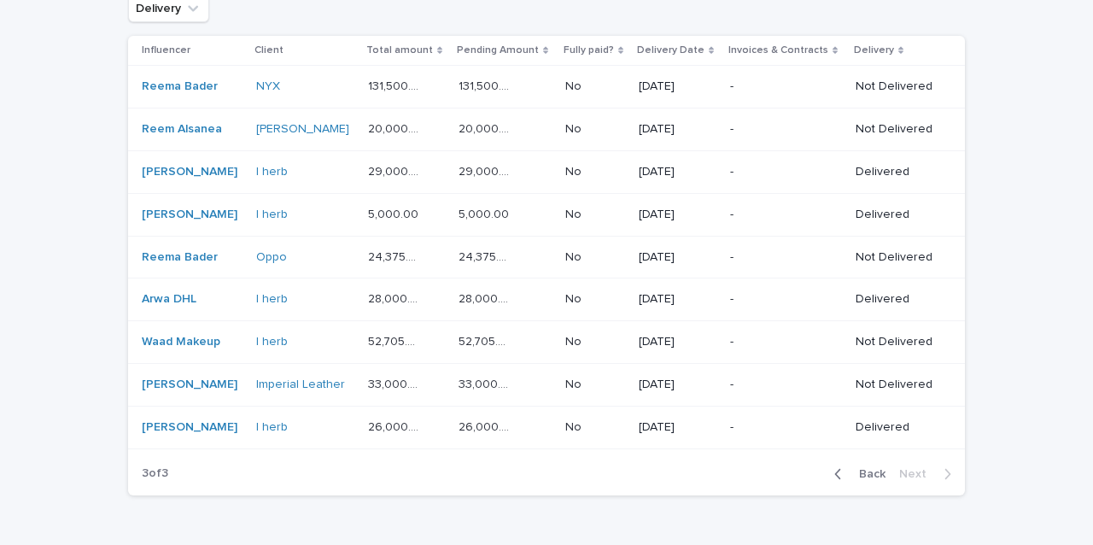
scroll to position [215, 0]
click at [861, 470] on span "Back" at bounding box center [867, 475] width 37 height 12
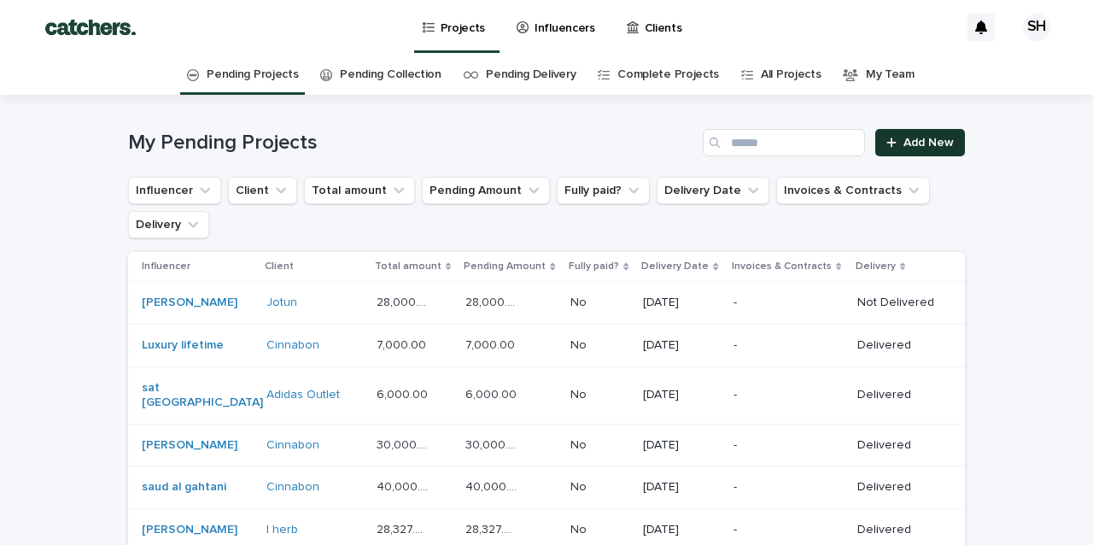
click at [915, 136] on link "Add New" at bounding box center [920, 142] width 90 height 27
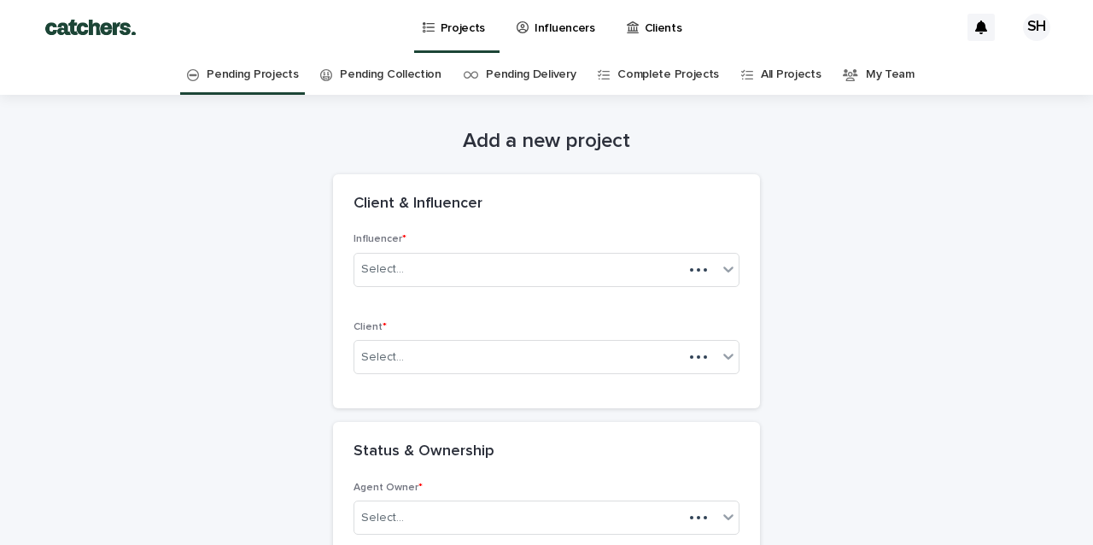
scroll to position [55, 0]
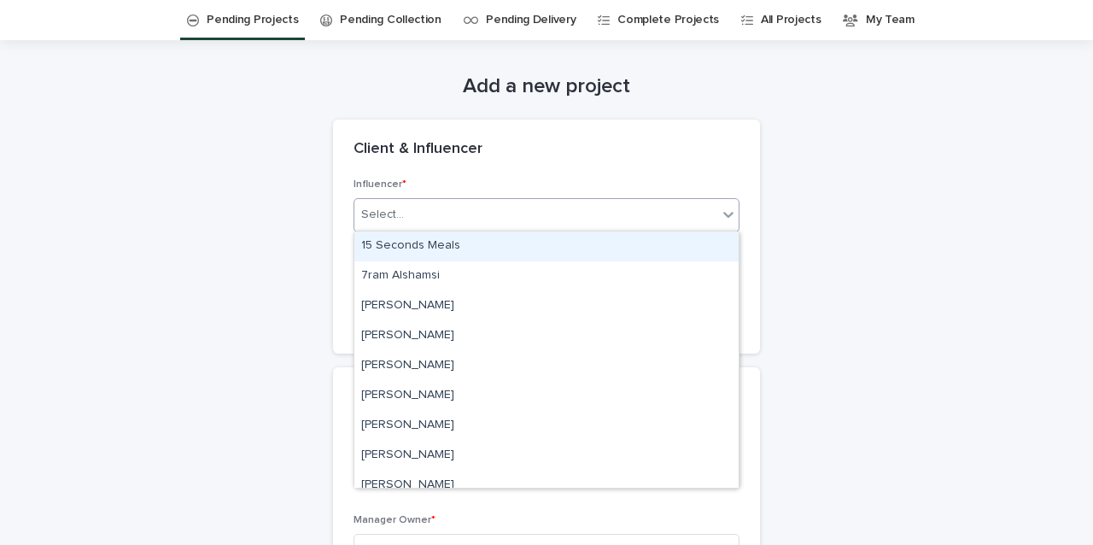
click at [496, 214] on div "Select..." at bounding box center [535, 215] width 363 height 28
type input "*"
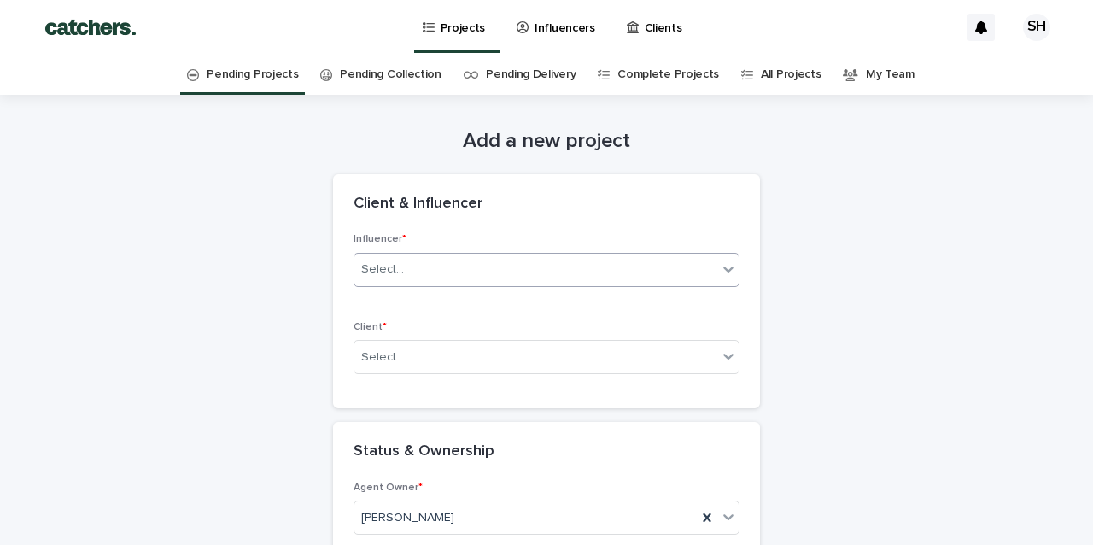
scroll to position [0, 0]
click at [539, 16] on p "Influencers" at bounding box center [564, 18] width 61 height 36
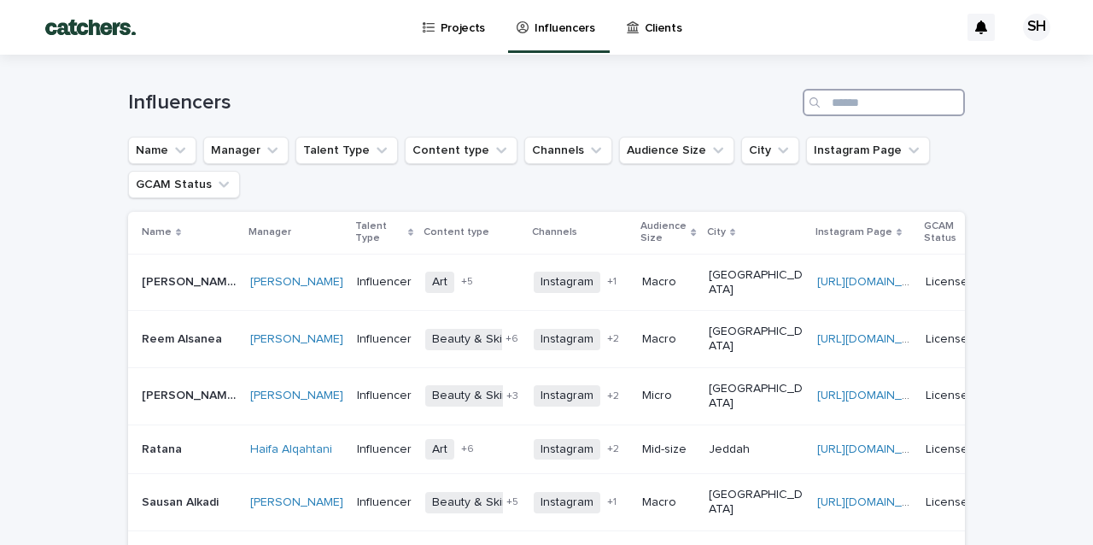
click at [832, 104] on input "Search" at bounding box center [884, 102] width 162 height 27
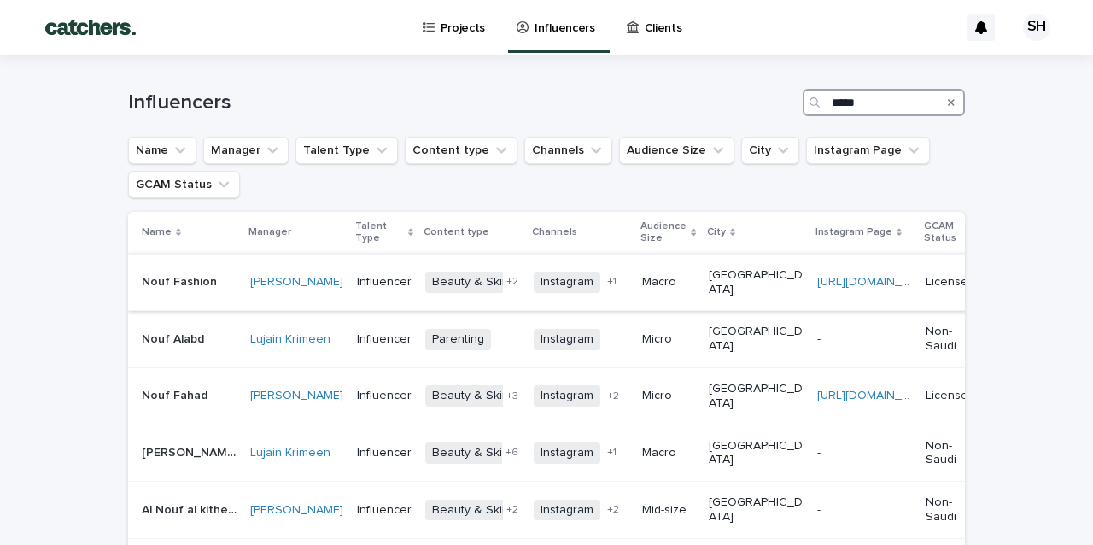
type input "****"
click at [681, 295] on td "Macro" at bounding box center [668, 282] width 66 height 57
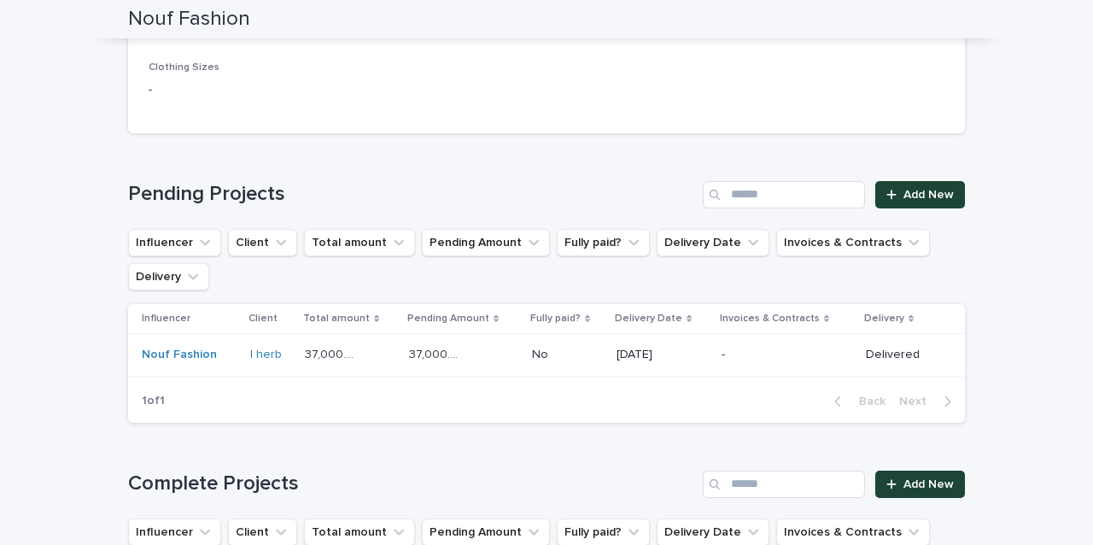
scroll to position [1182, 0]
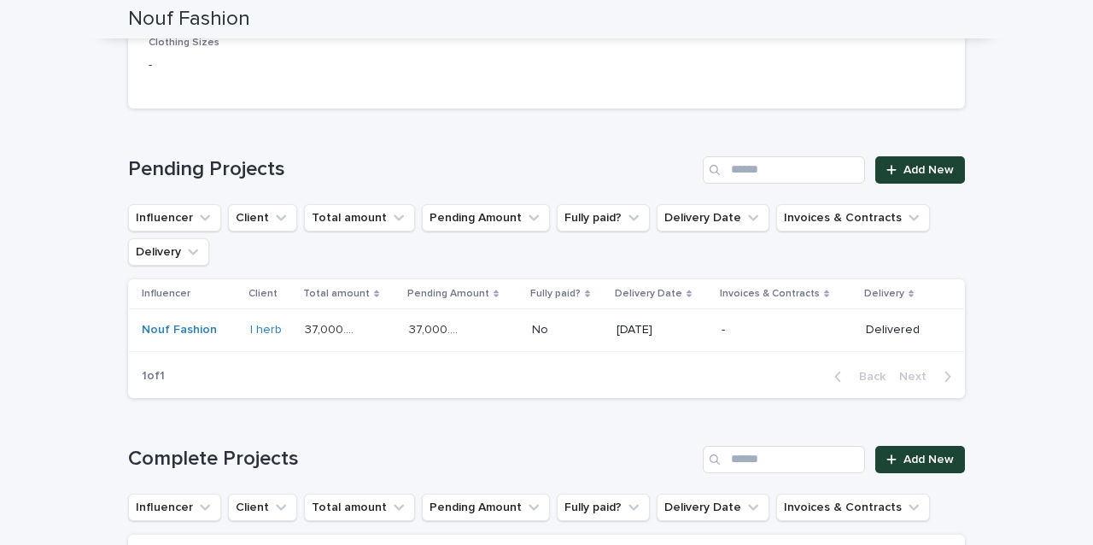
click at [738, 323] on p "-" at bounding box center [774, 330] width 107 height 15
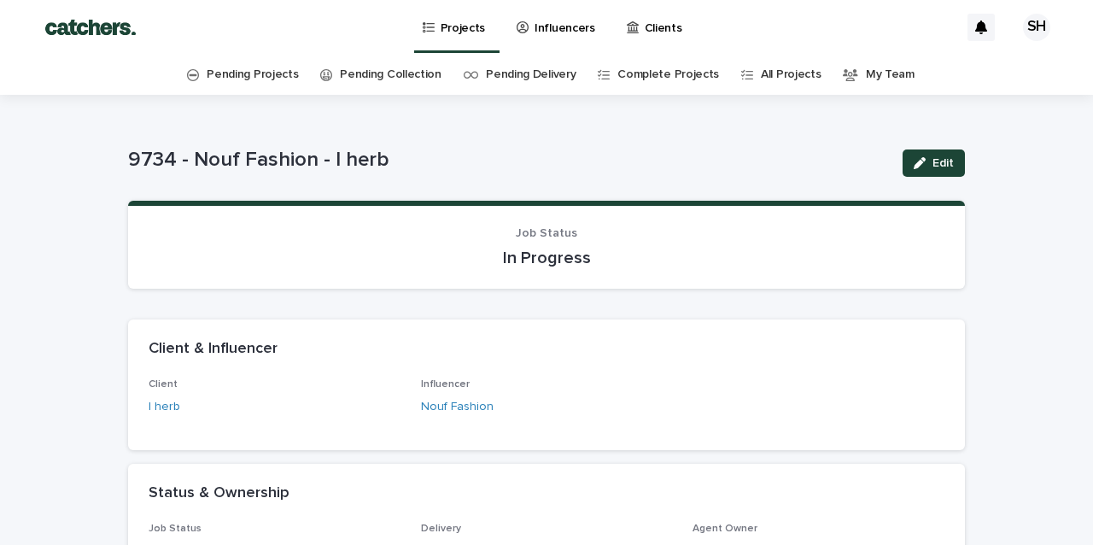
click at [475, 19] on p "Projects" at bounding box center [463, 18] width 45 height 36
